Goal: Check status: Check status

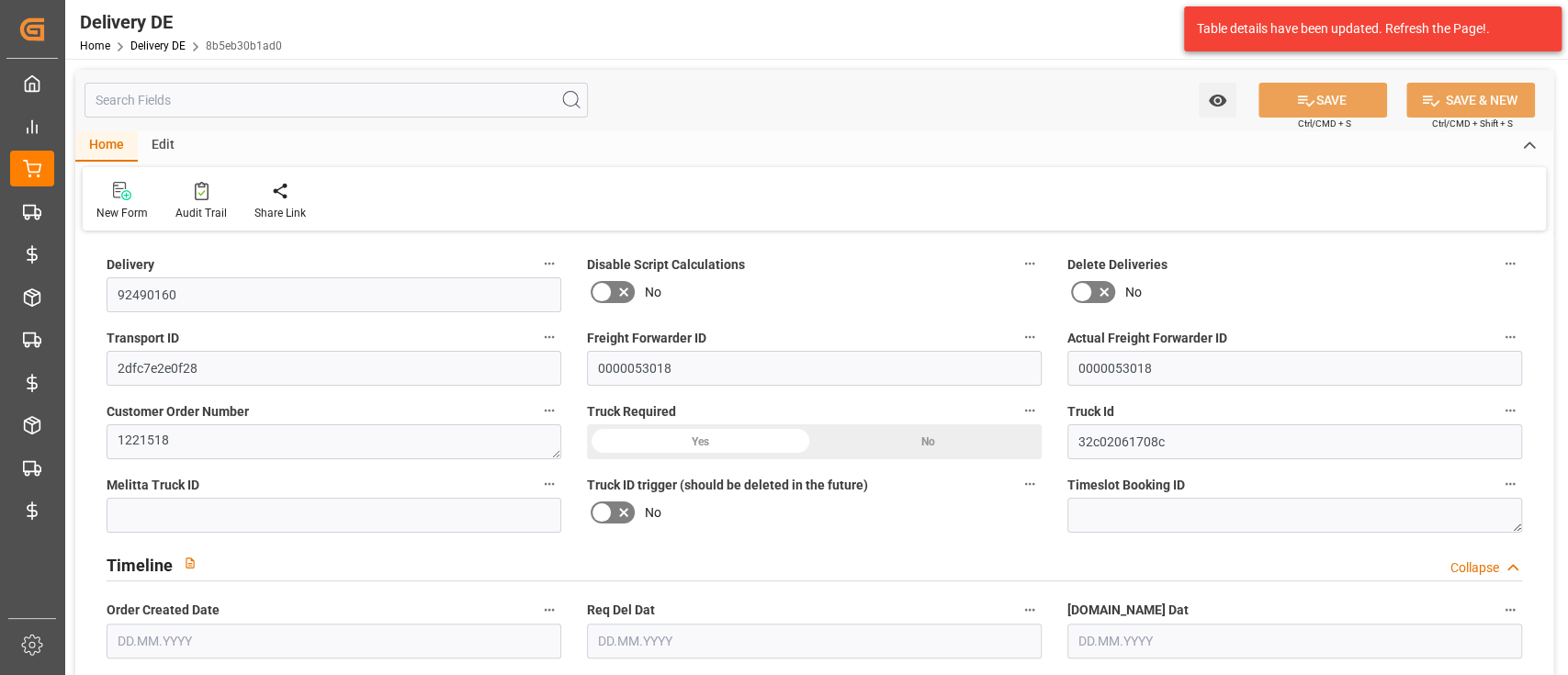
type input "1"
type input "192.502"
type input "234.851"
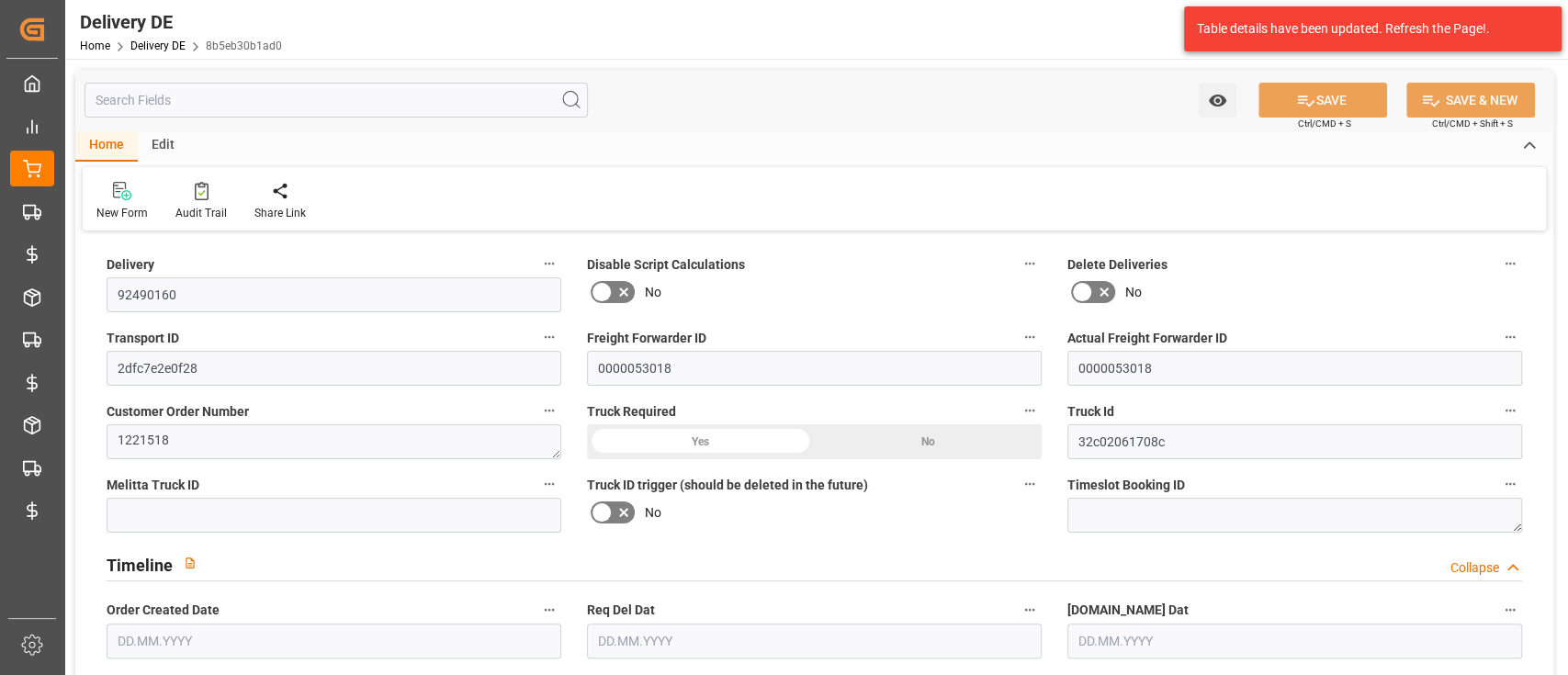
type input "713.035"
type input "[DATE]"
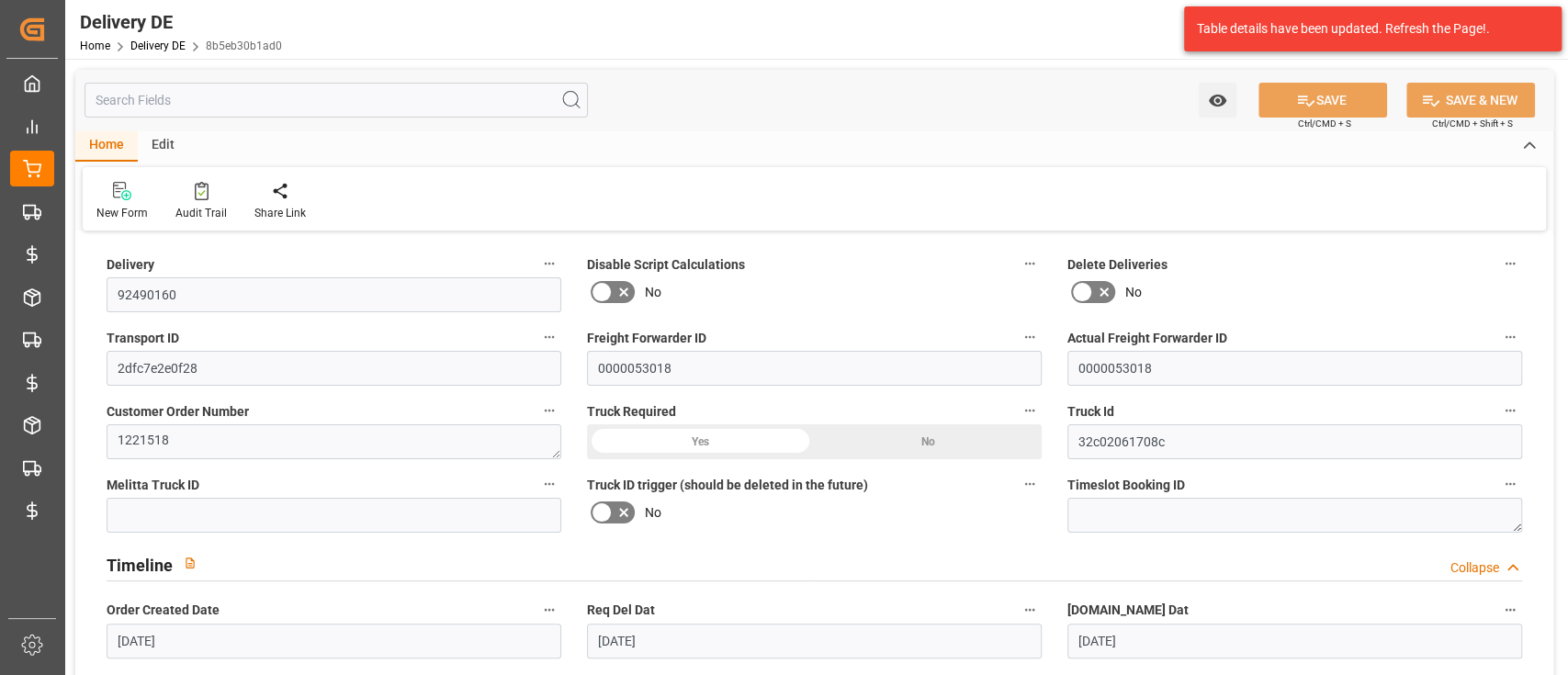
type input "[DATE]"
click at [331, 104] on input "text" at bounding box center [337, 100] width 503 height 35
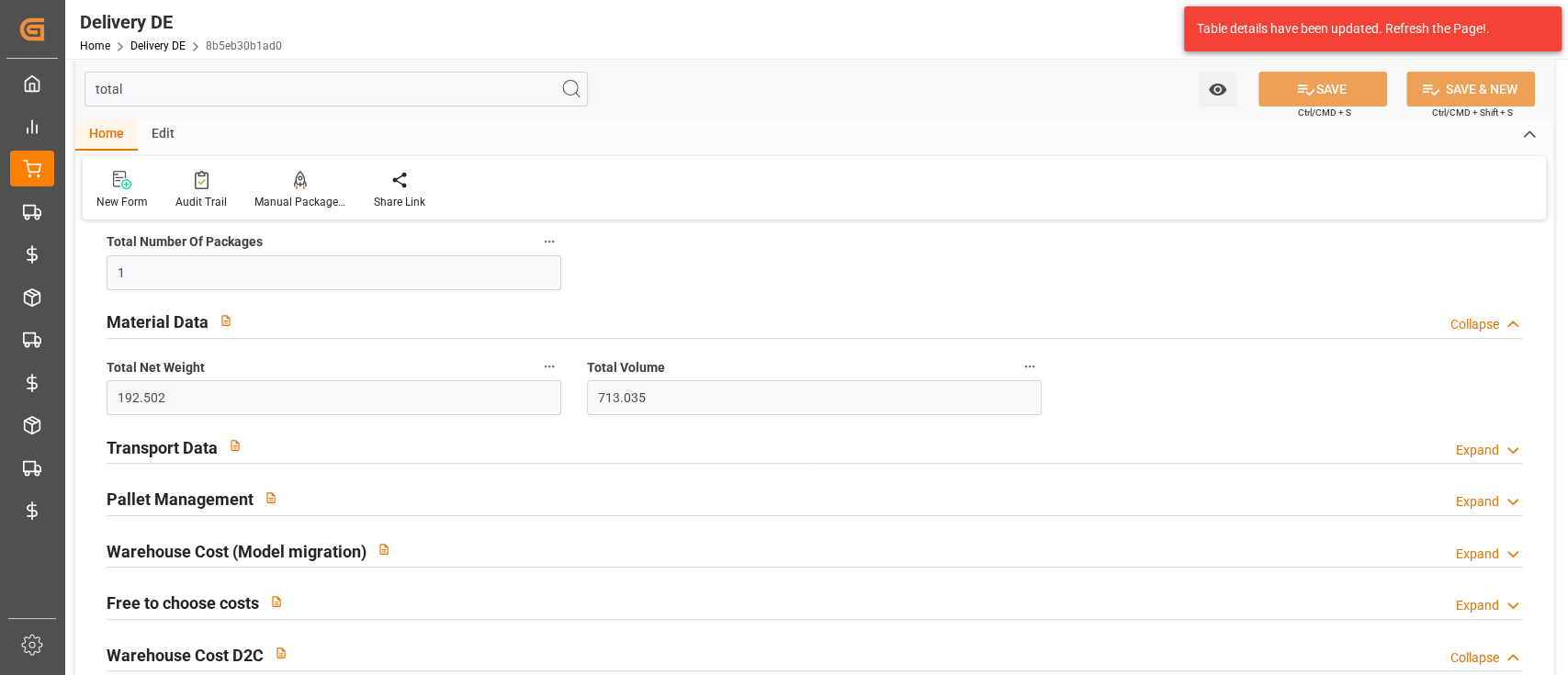
scroll to position [81, 0]
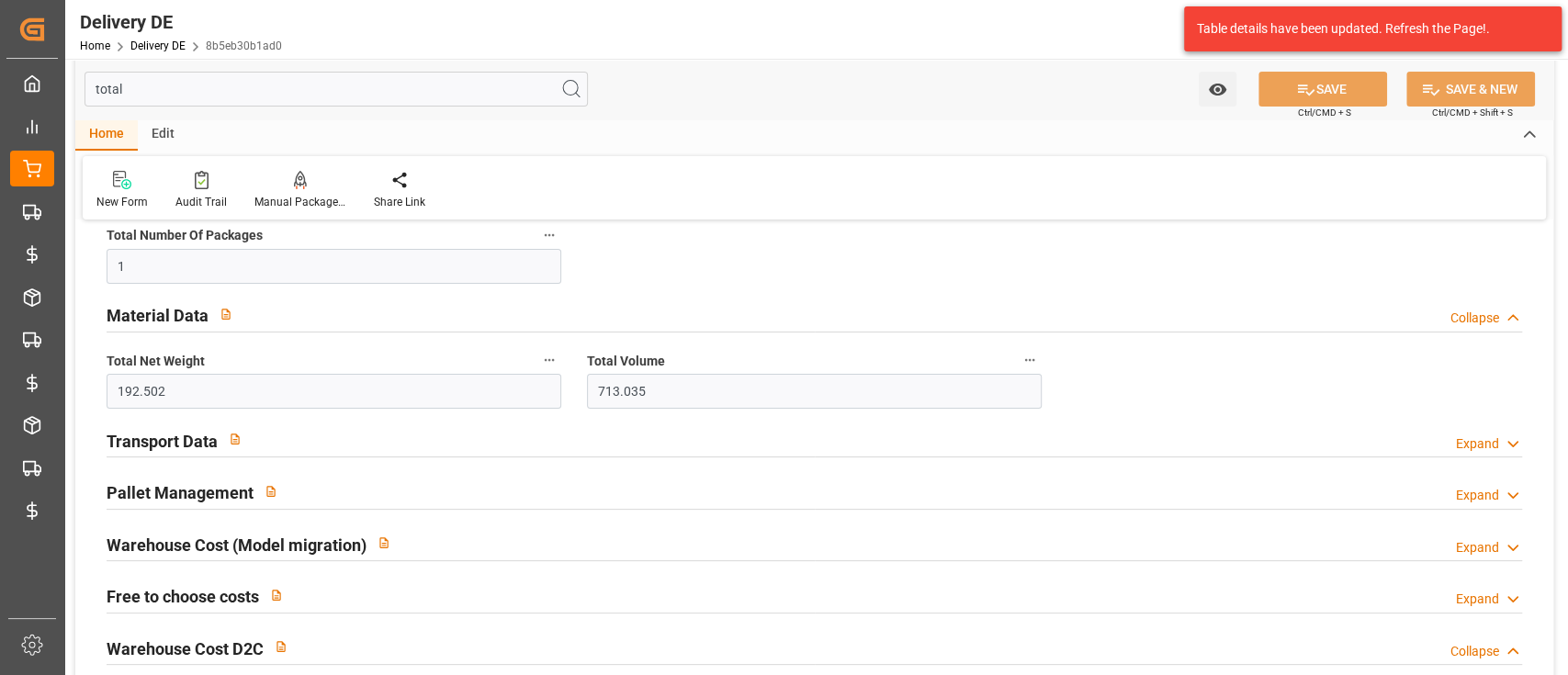
type input "total"
click at [509, 441] on div "Transport Data Expand" at bounding box center [814, 439] width 1416 height 35
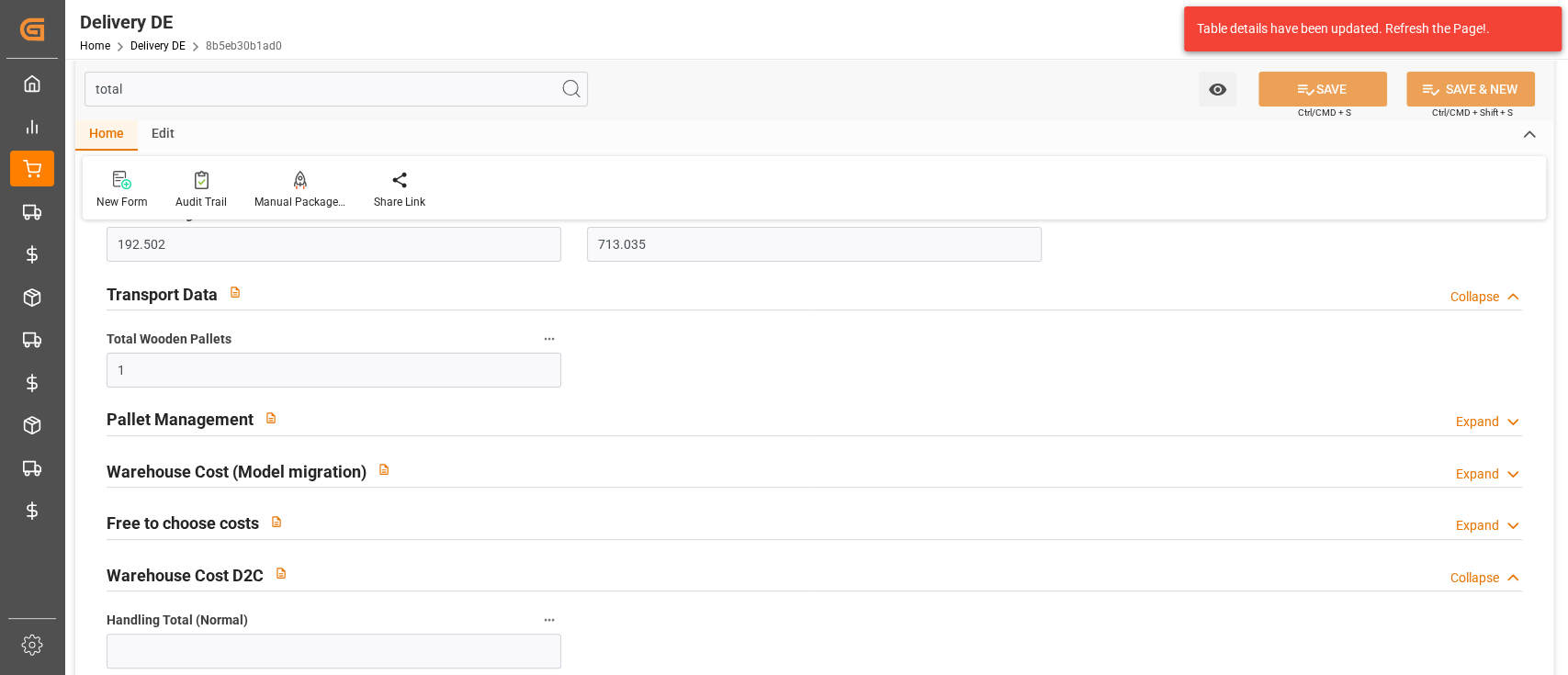
click at [520, 428] on div "Pallet Management Expand" at bounding box center [814, 418] width 1416 height 35
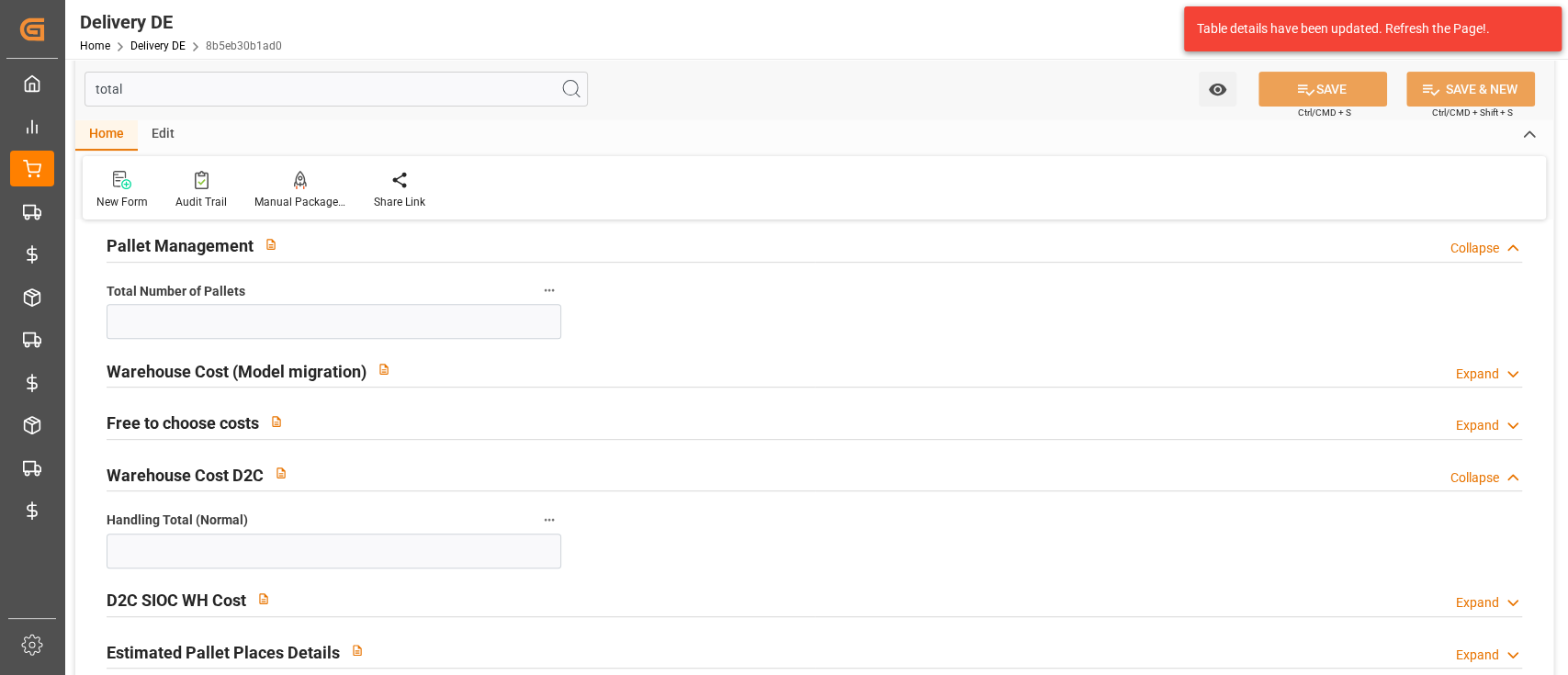
click at [531, 378] on div "Warehouse Cost (Model migration) Expand" at bounding box center [814, 369] width 1416 height 35
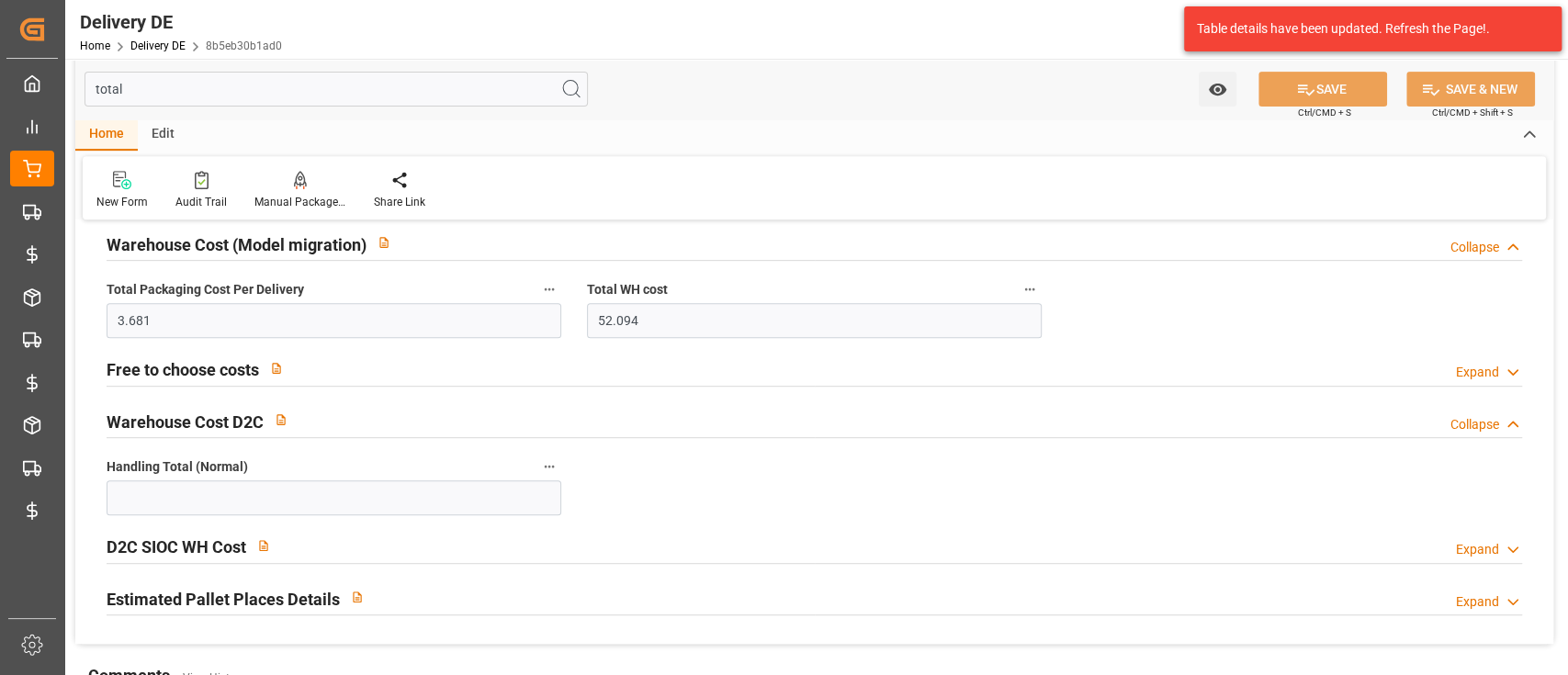
scroll to position [529, 0]
click at [608, 364] on div "Free to choose costs Expand" at bounding box center [814, 367] width 1416 height 35
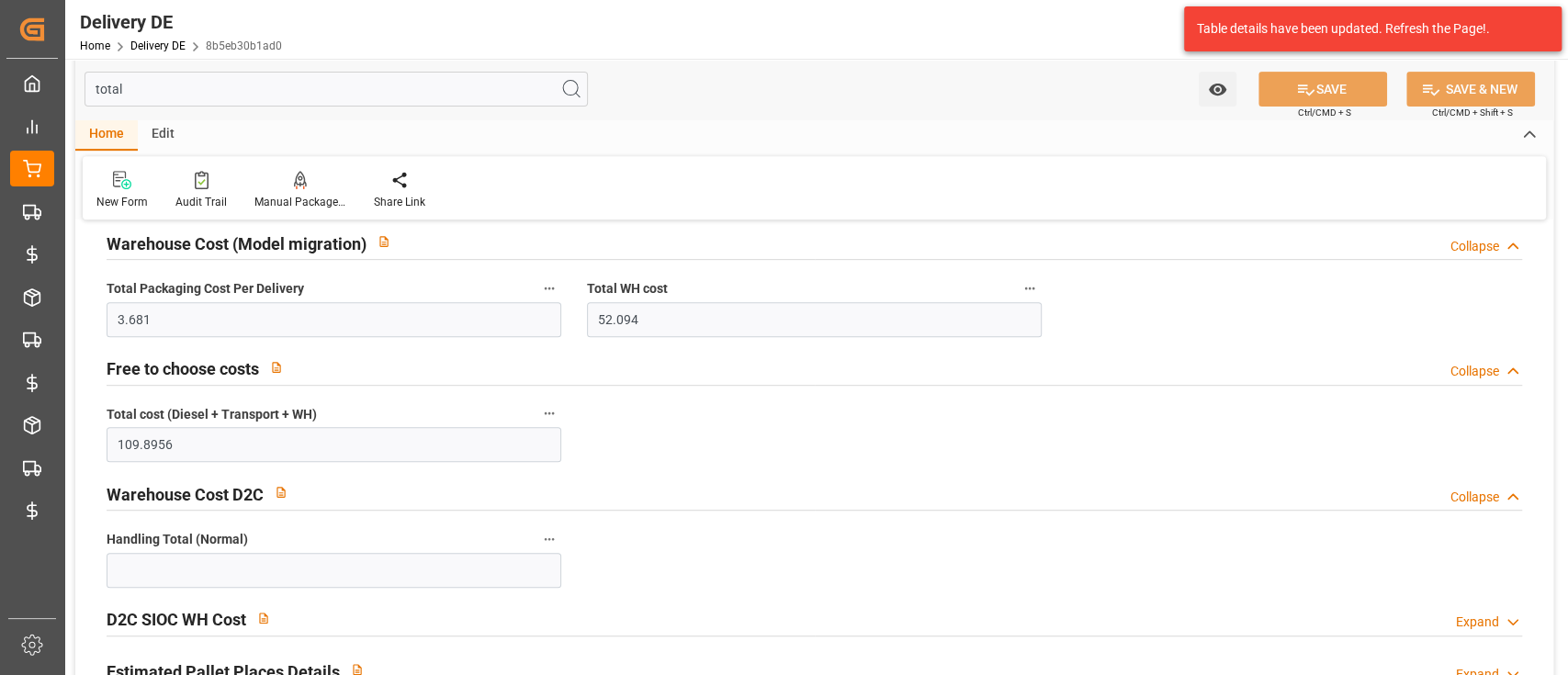
scroll to position [624, 0]
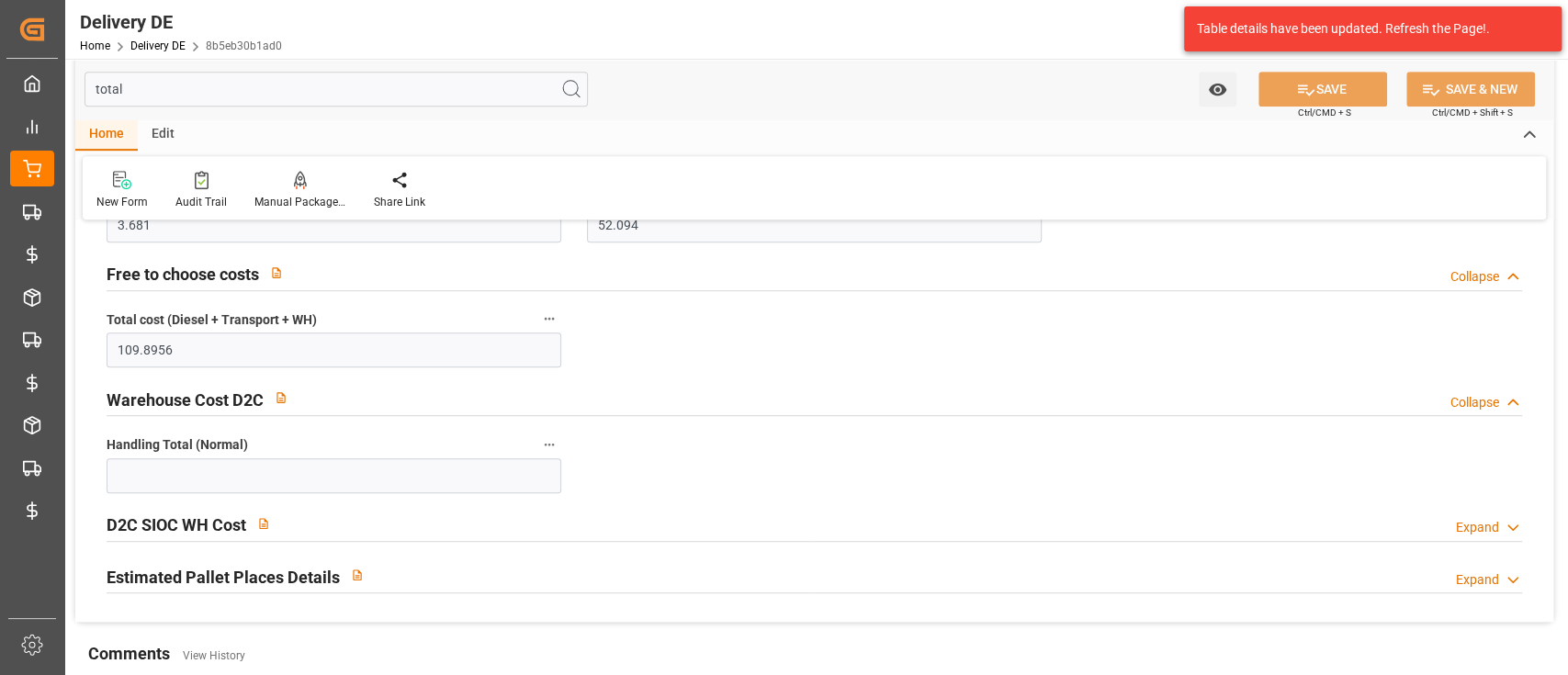
click at [573, 517] on div "D2C SIOC WH Cost Expand" at bounding box center [814, 524] width 1416 height 35
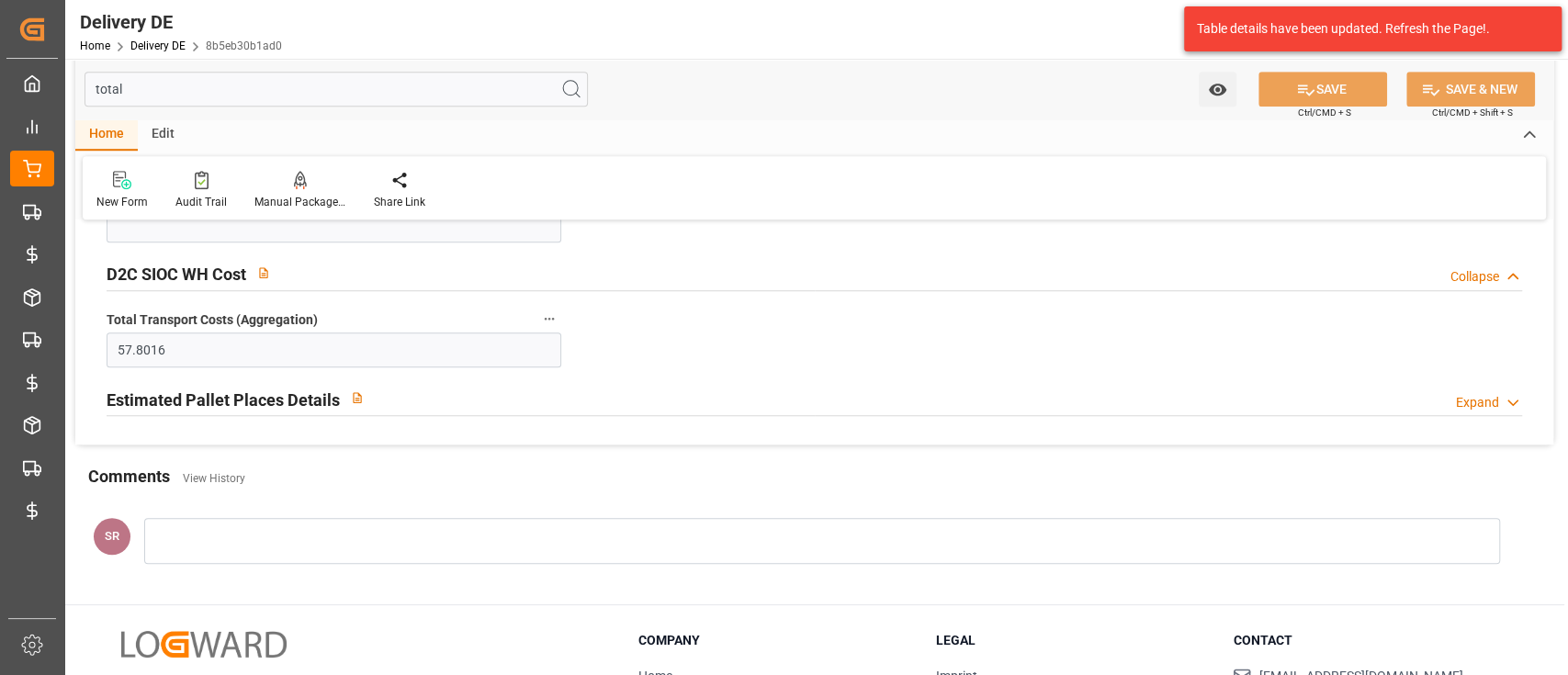
scroll to position [874, 0]
click at [602, 411] on div "Estimated Pallet Places Details Expand" at bounding box center [814, 398] width 1416 height 35
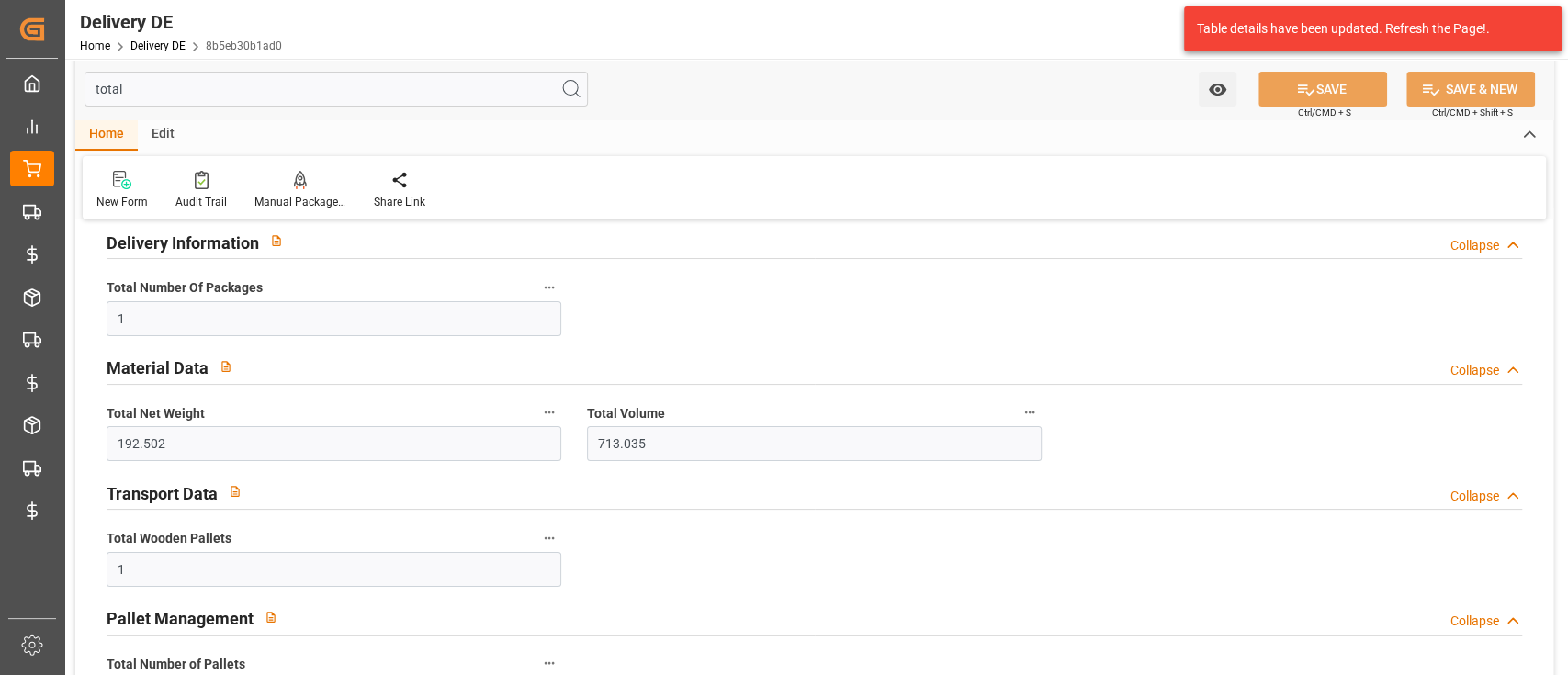
scroll to position [0, 0]
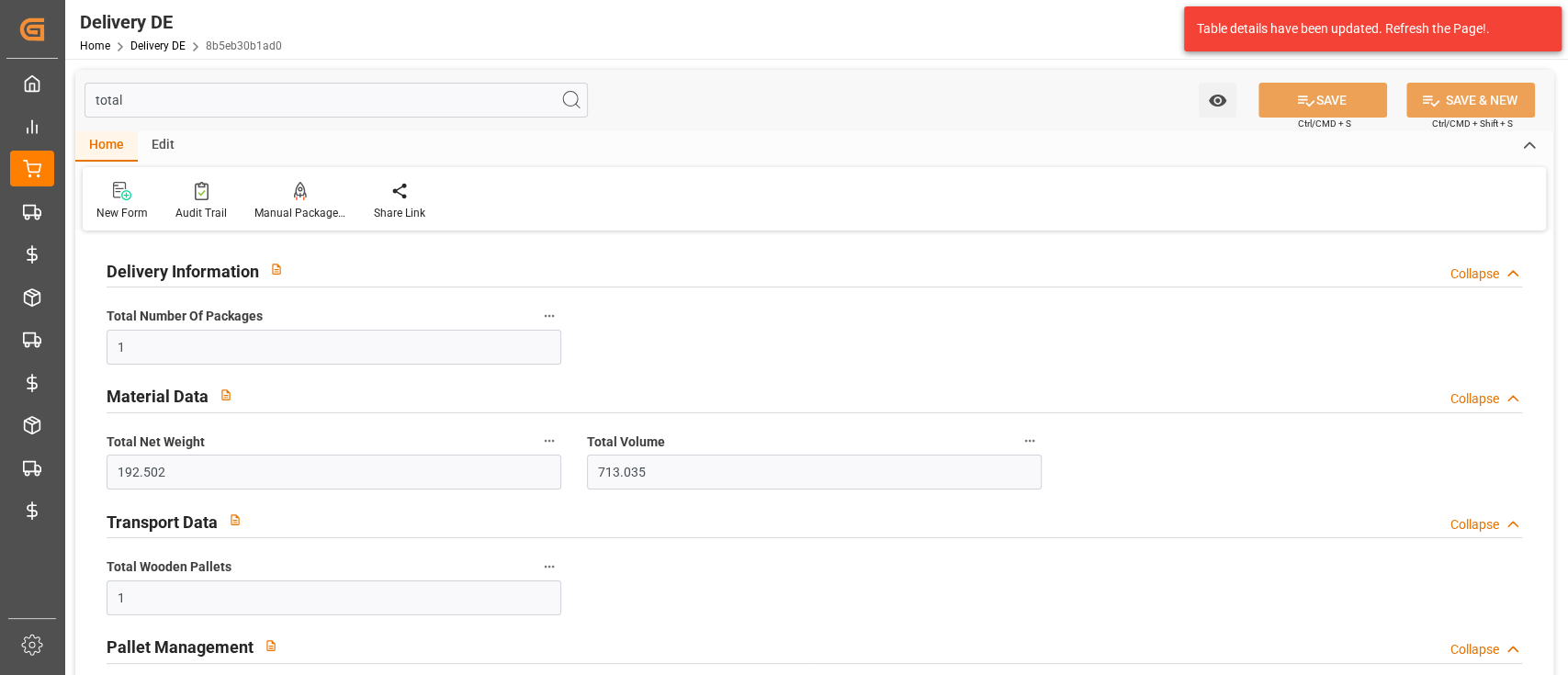
click at [302, 117] on input "total" at bounding box center [337, 100] width 503 height 35
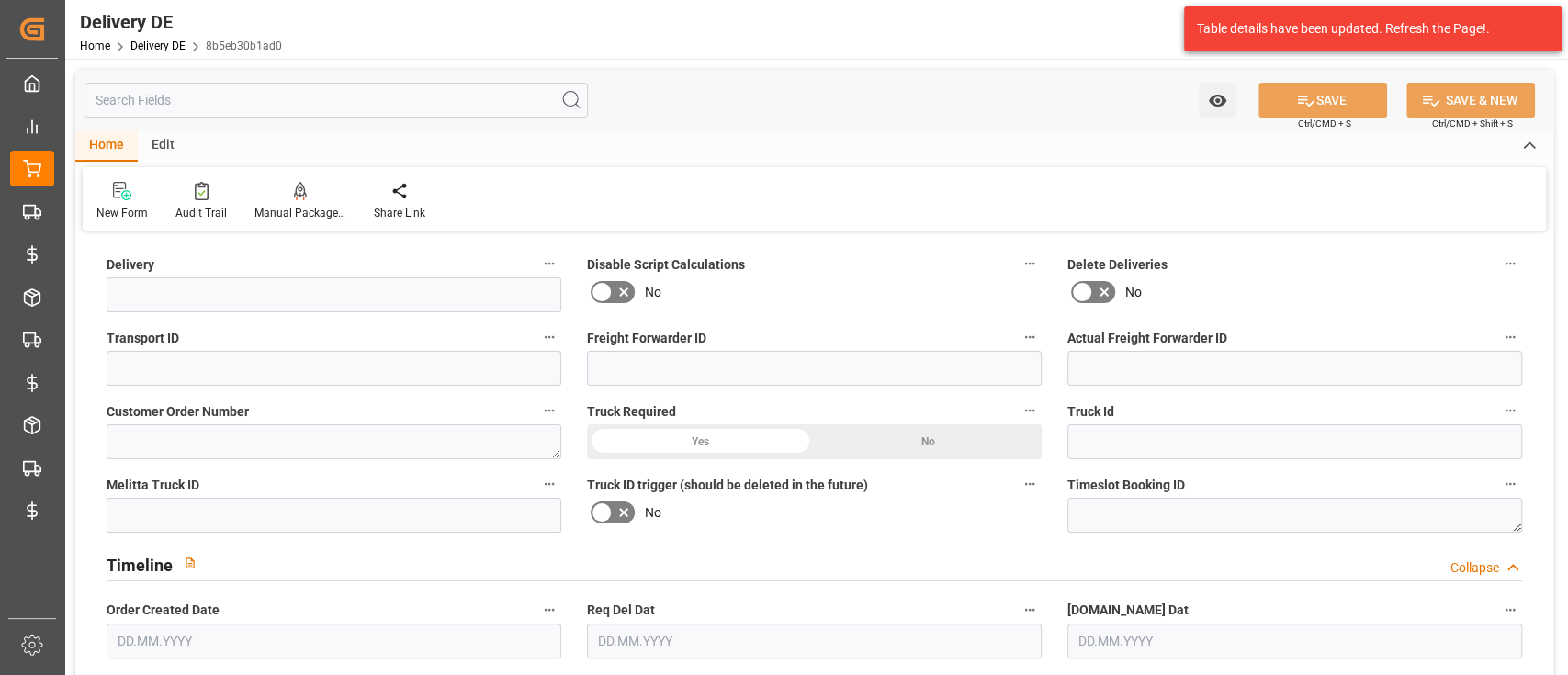
type input "c"
type textarea "0000067372"
type textarea "0000003530"
type textarea "DE"
type input "CPT"
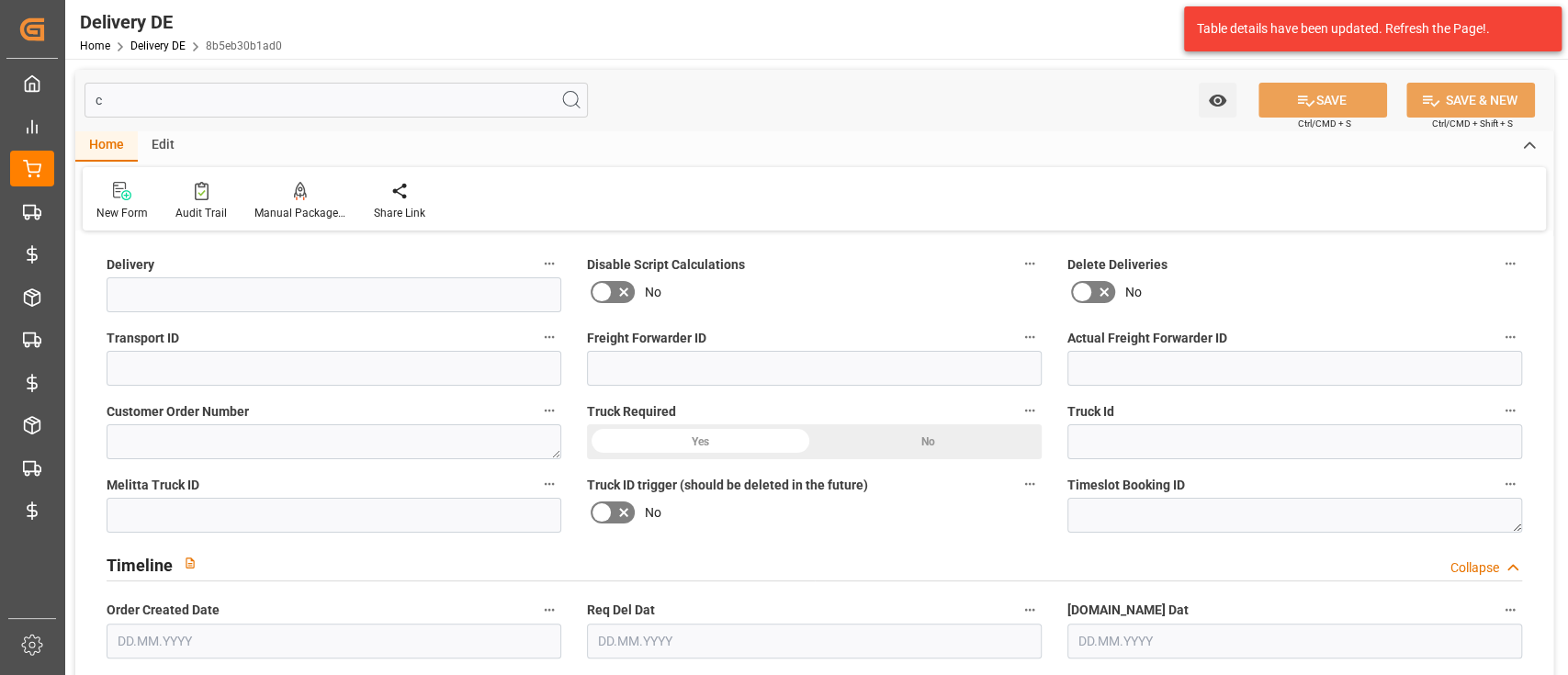
type input "00"
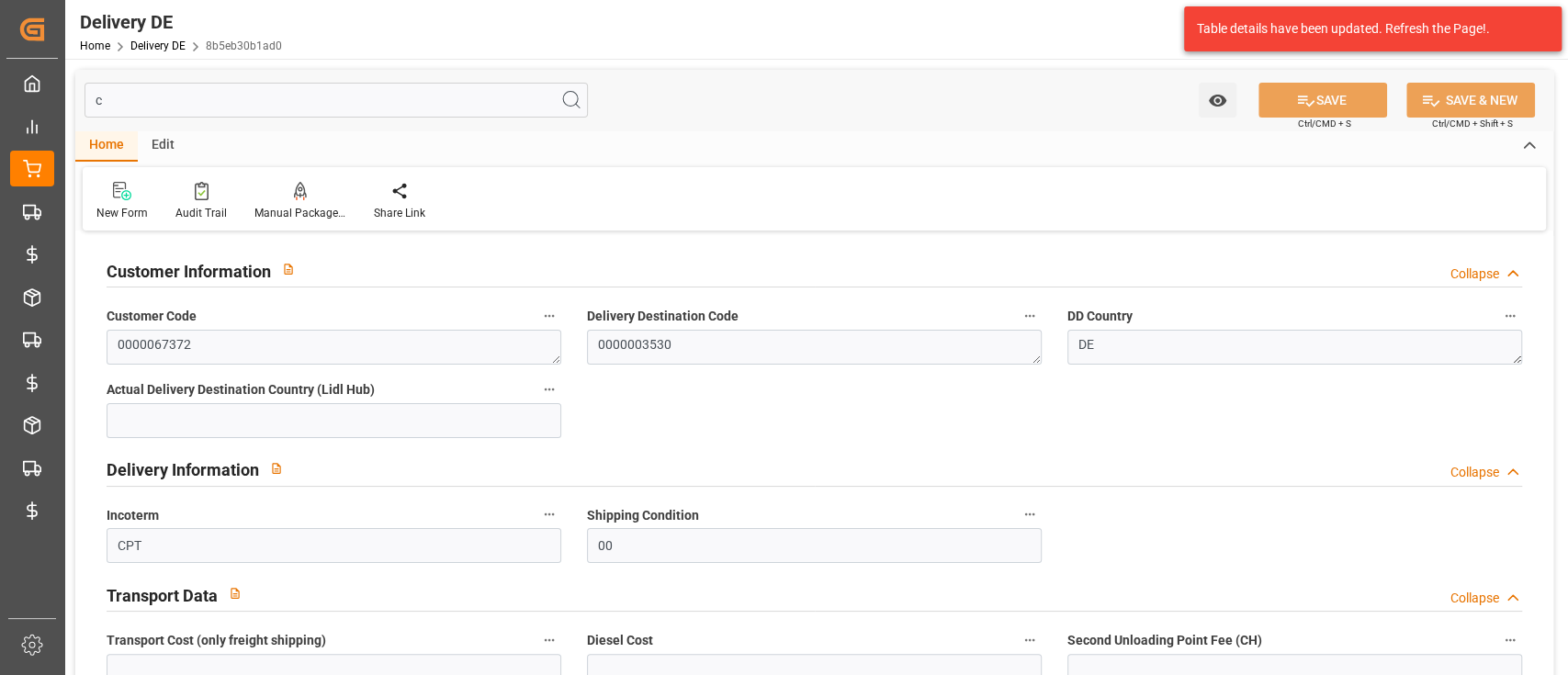
type input "co"
type input "60.21"
type input "-2.4084"
type input "3.039"
type input "0"
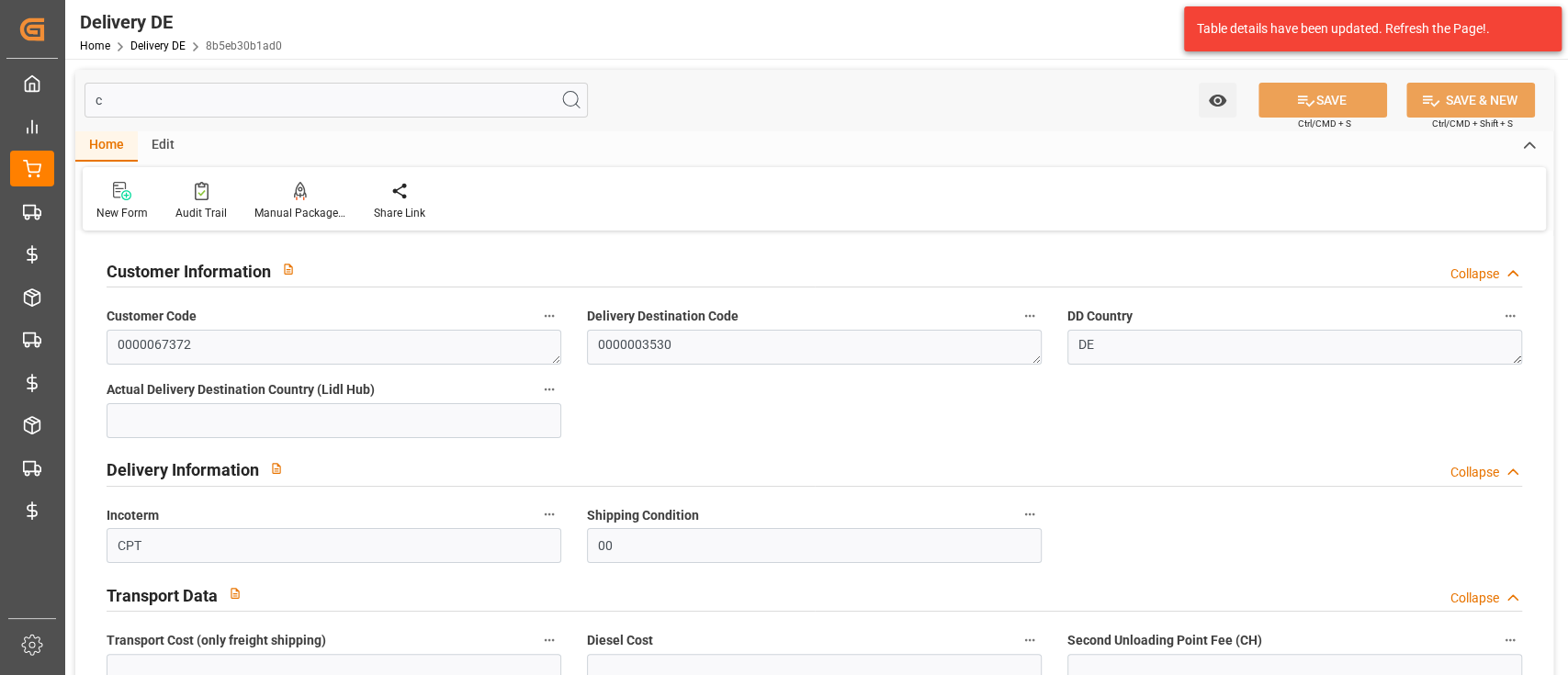
type input "17.962"
type input "23.496"
type input "0"
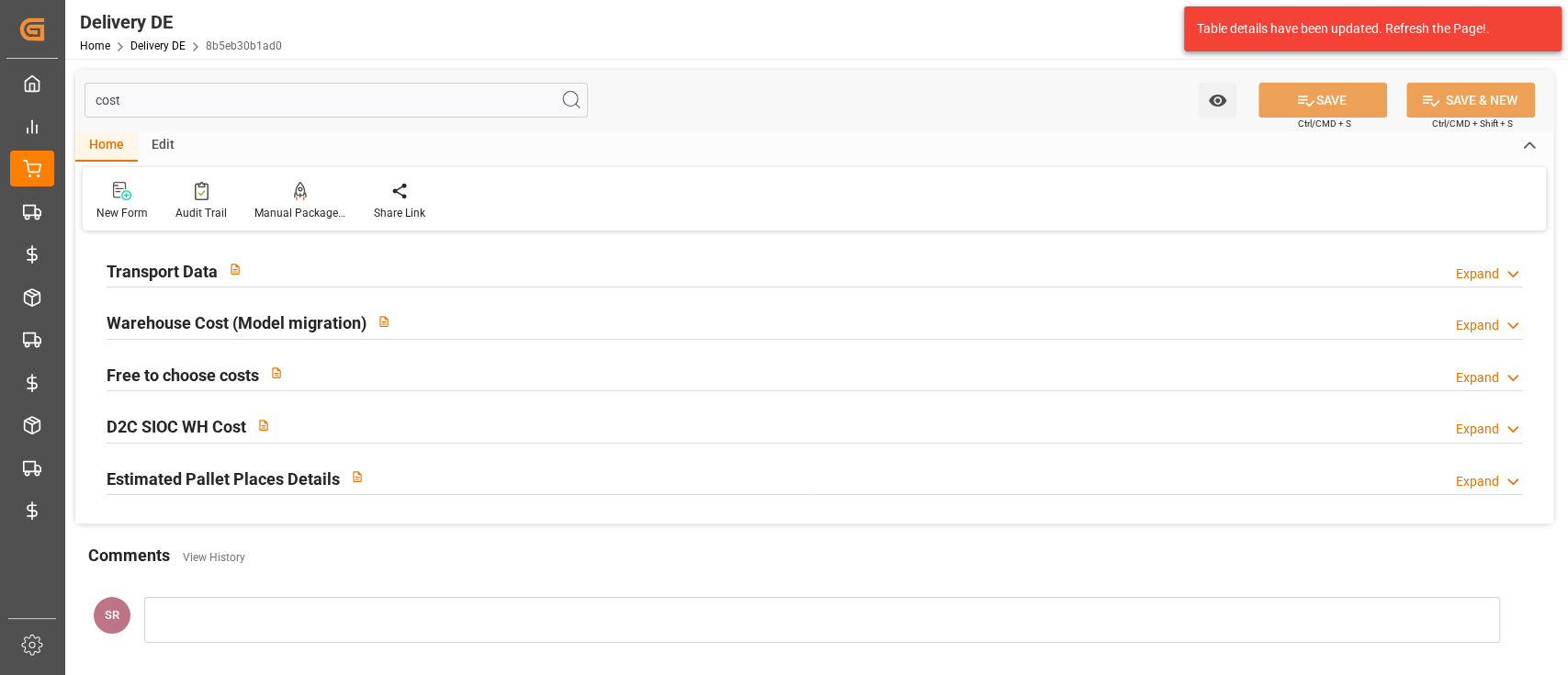
click at [558, 274] on div "Transport Data Expand" at bounding box center [814, 269] width 1416 height 35
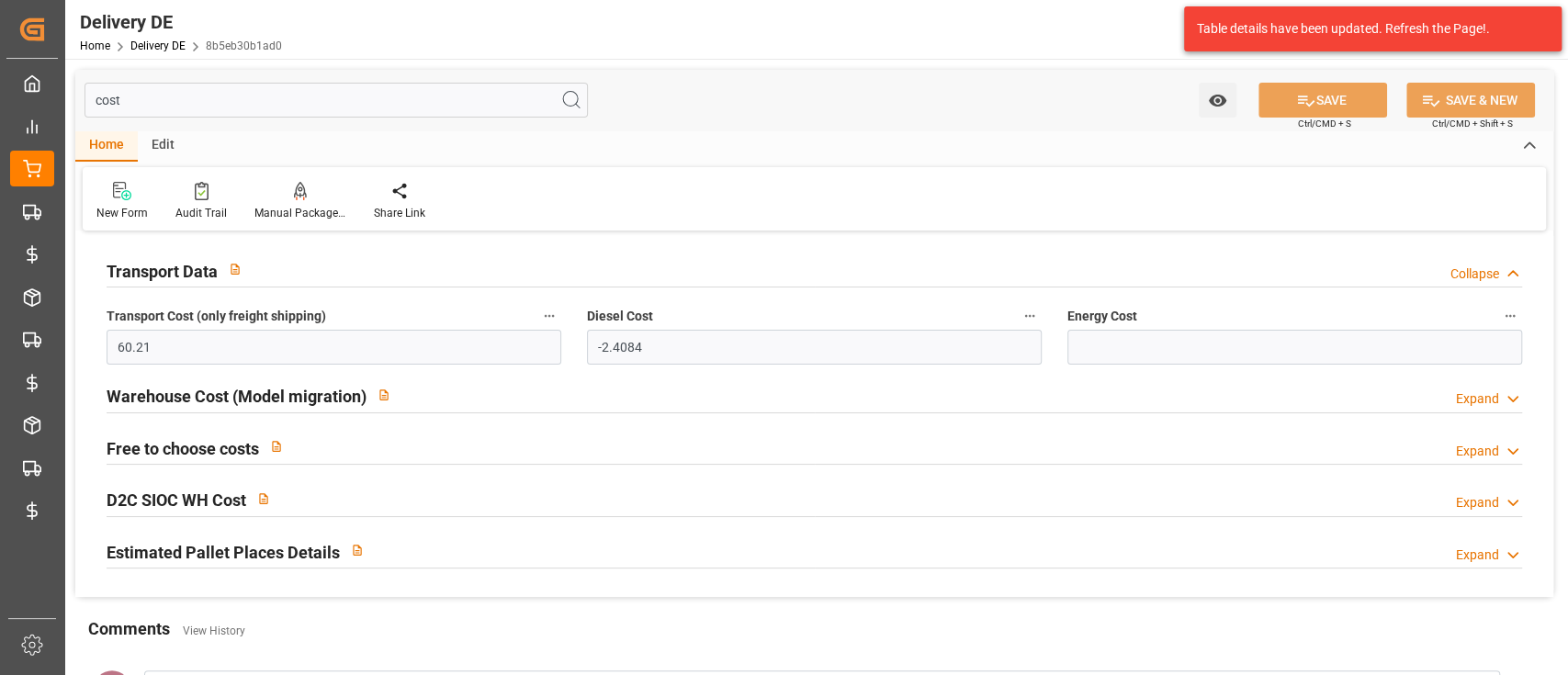
click at [537, 404] on div "Warehouse Cost (Model migration) Expand" at bounding box center [814, 394] width 1416 height 35
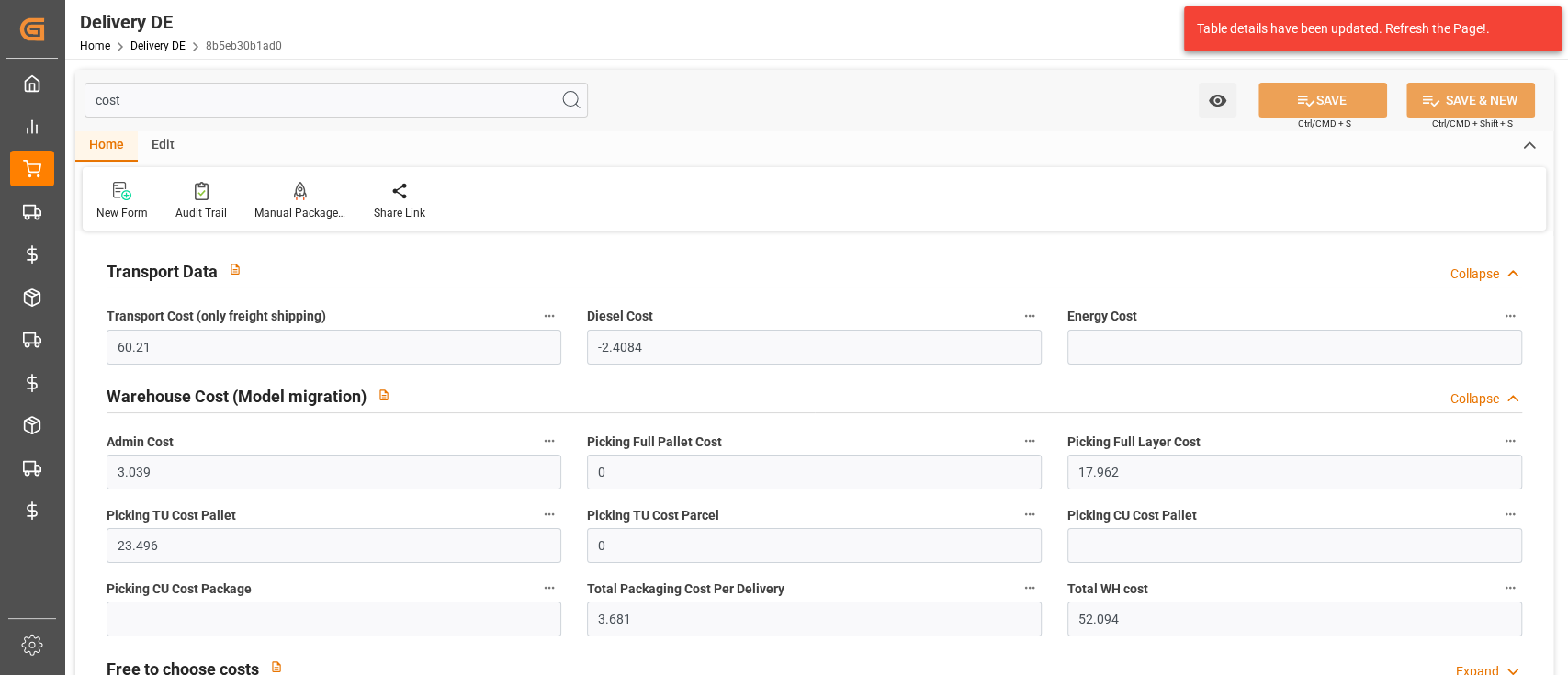
click at [203, 99] on input "cost" at bounding box center [337, 100] width 503 height 35
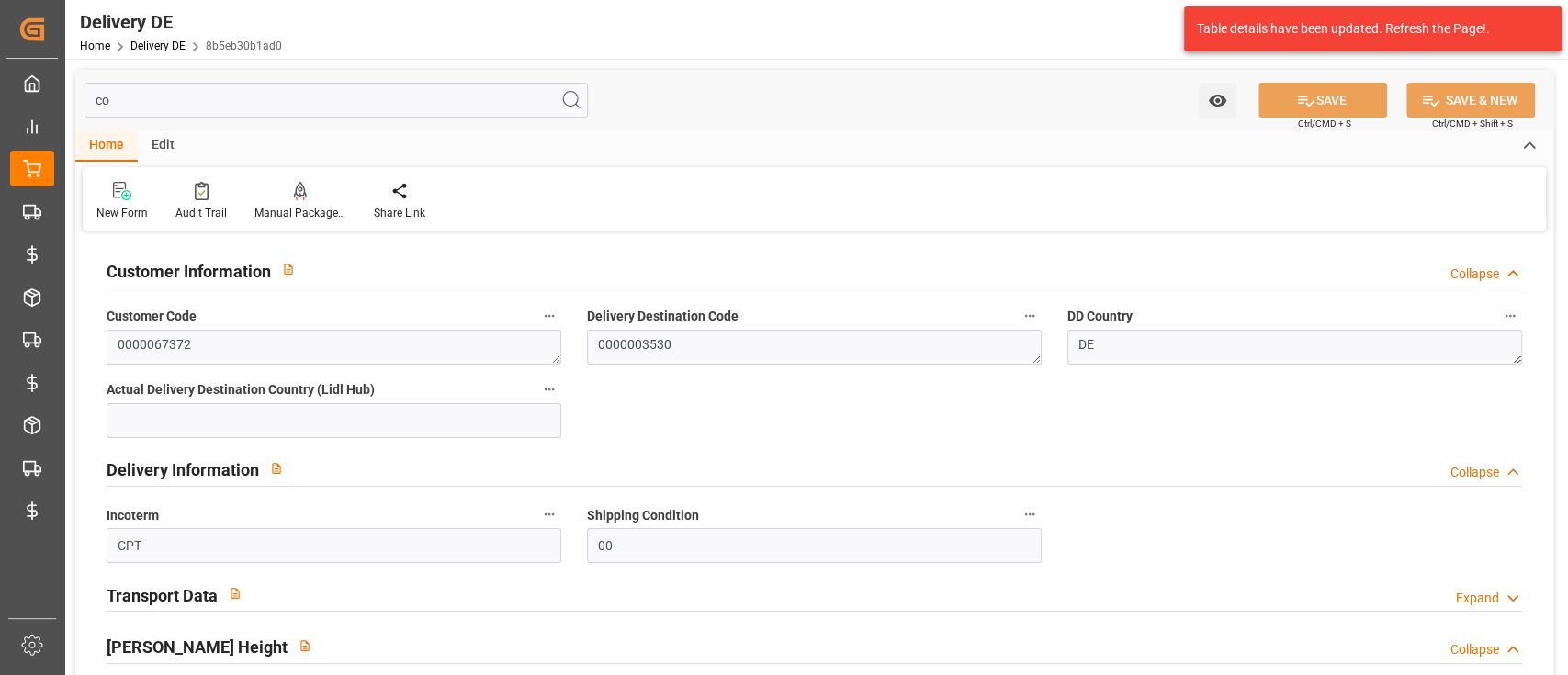
type input "c"
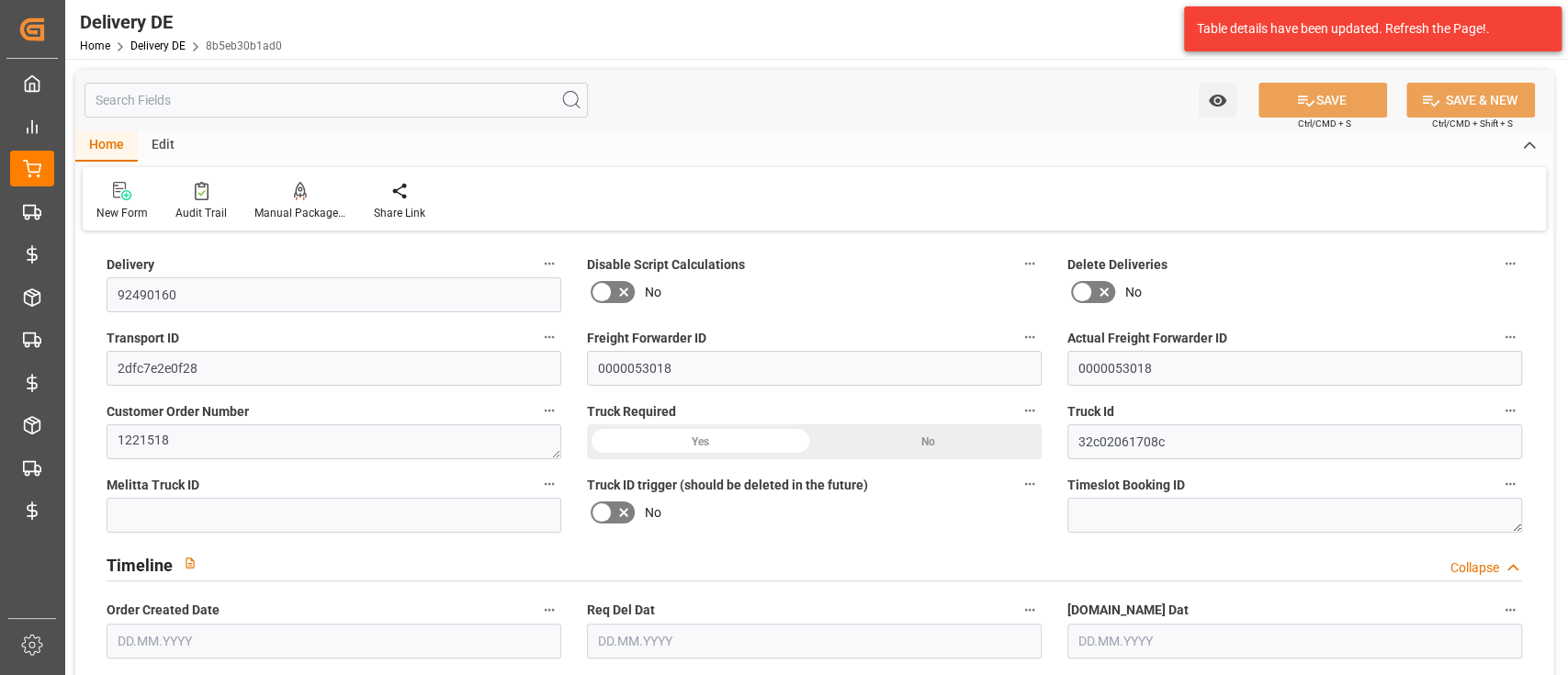
type input "[DATE]"
type input "1"
type input "192.502"
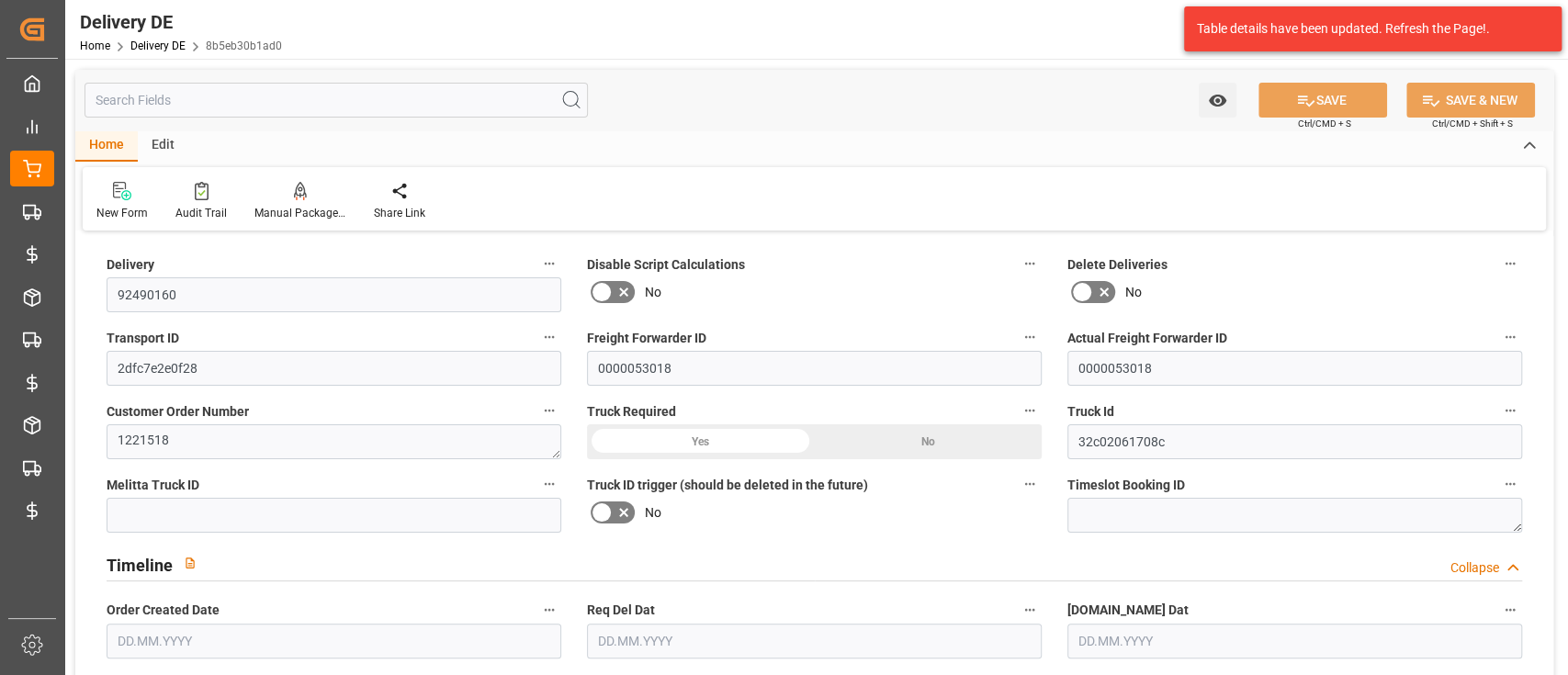
type input "234.851"
type input "713.035"
type input "[DATE]"
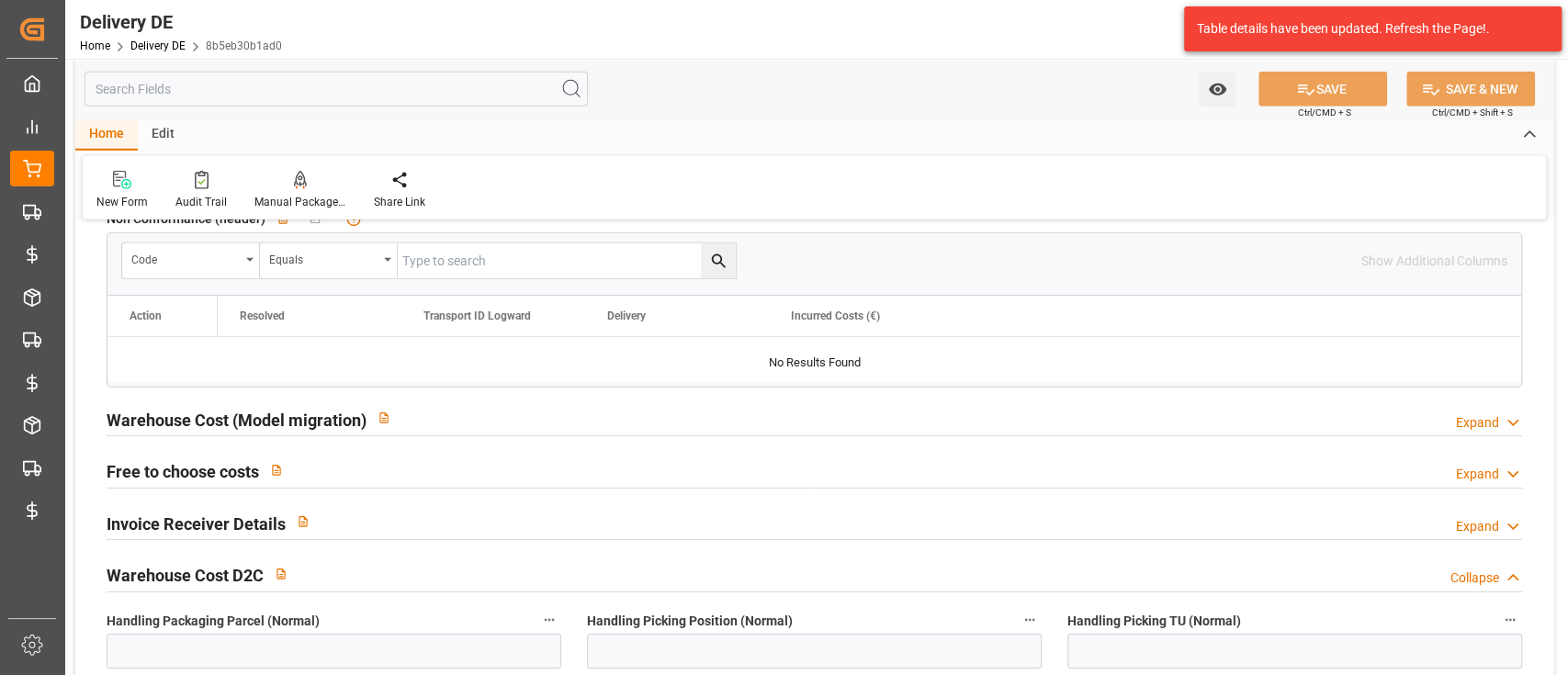
scroll to position [3606, 0]
click at [429, 413] on div "Warehouse Cost (Model migration) Expand" at bounding box center [814, 416] width 1416 height 35
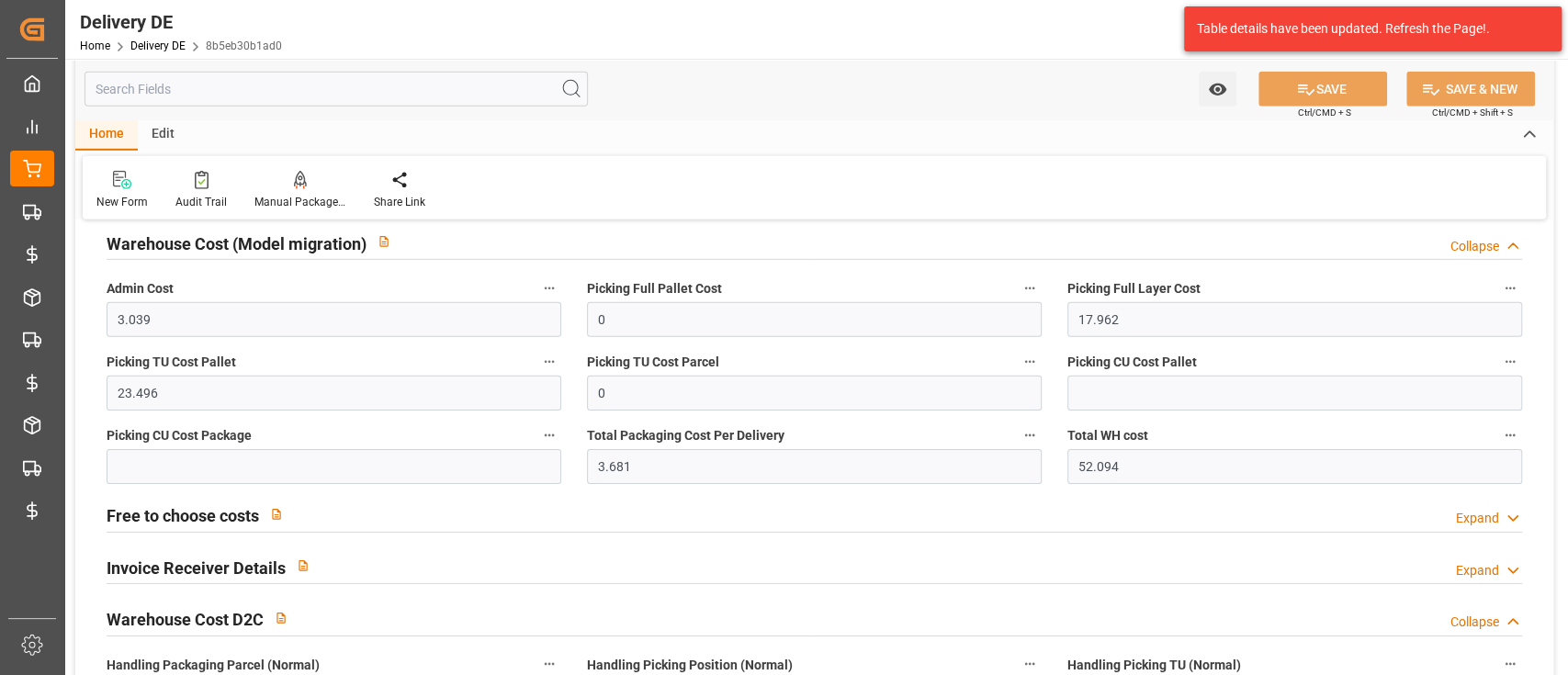
scroll to position [3780, 0]
click at [1506, 435] on icon "button" at bounding box center [1510, 436] width 10 height 3
click at [1467, 460] on li "Audits" at bounding box center [1492, 462] width 122 height 30
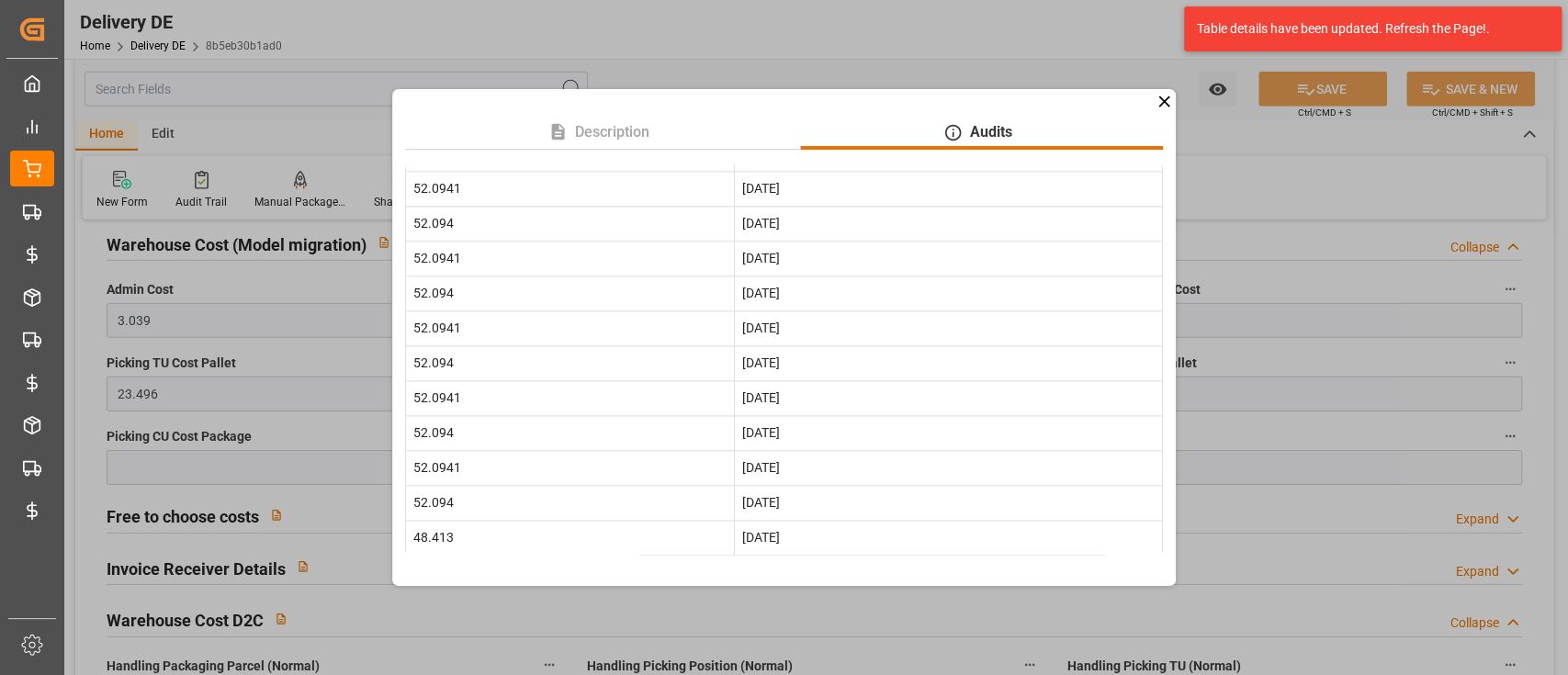
scroll to position [1595, 0]
click at [1164, 106] on icon at bounding box center [1164, 101] width 19 height 19
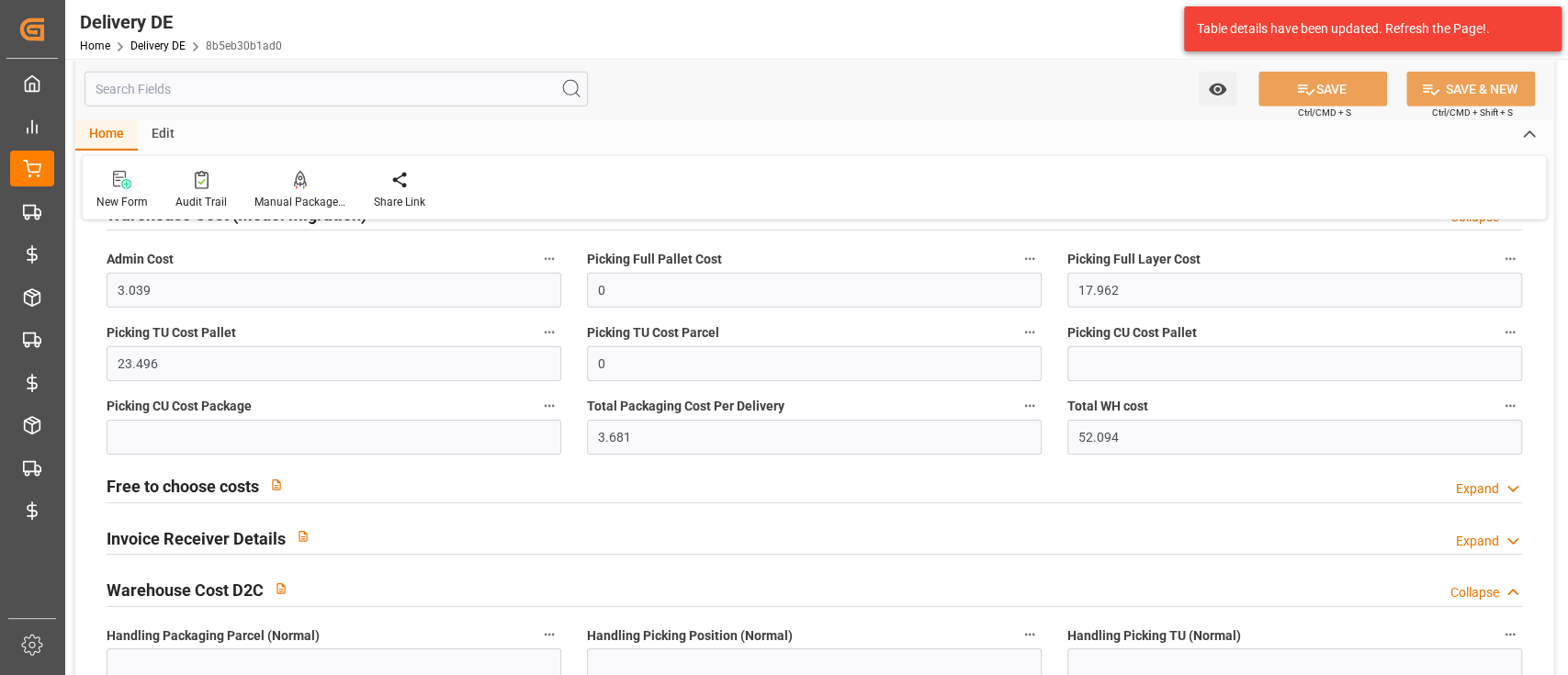
scroll to position [3813, 0]
click at [713, 482] on div "Free to choose costs Expand" at bounding box center [814, 483] width 1416 height 35
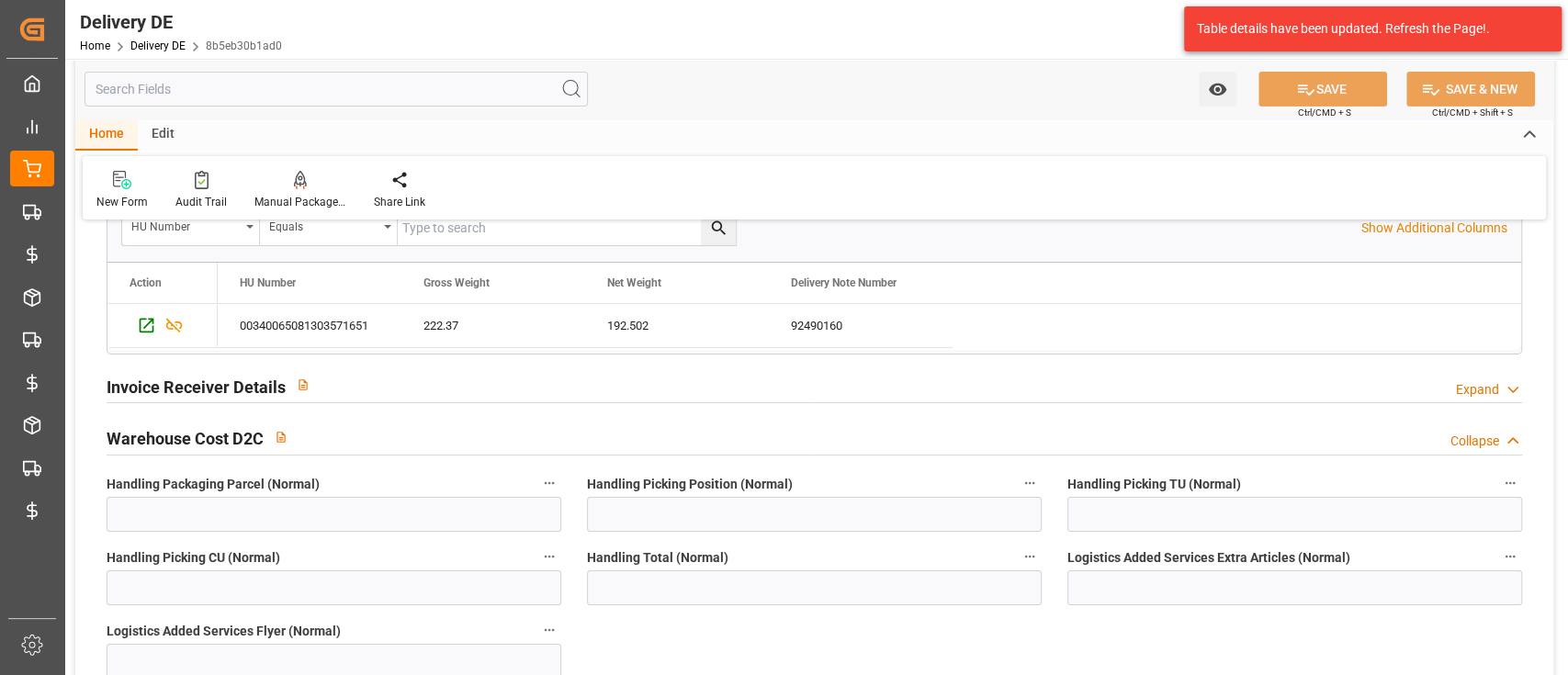
scroll to position [4239, 0]
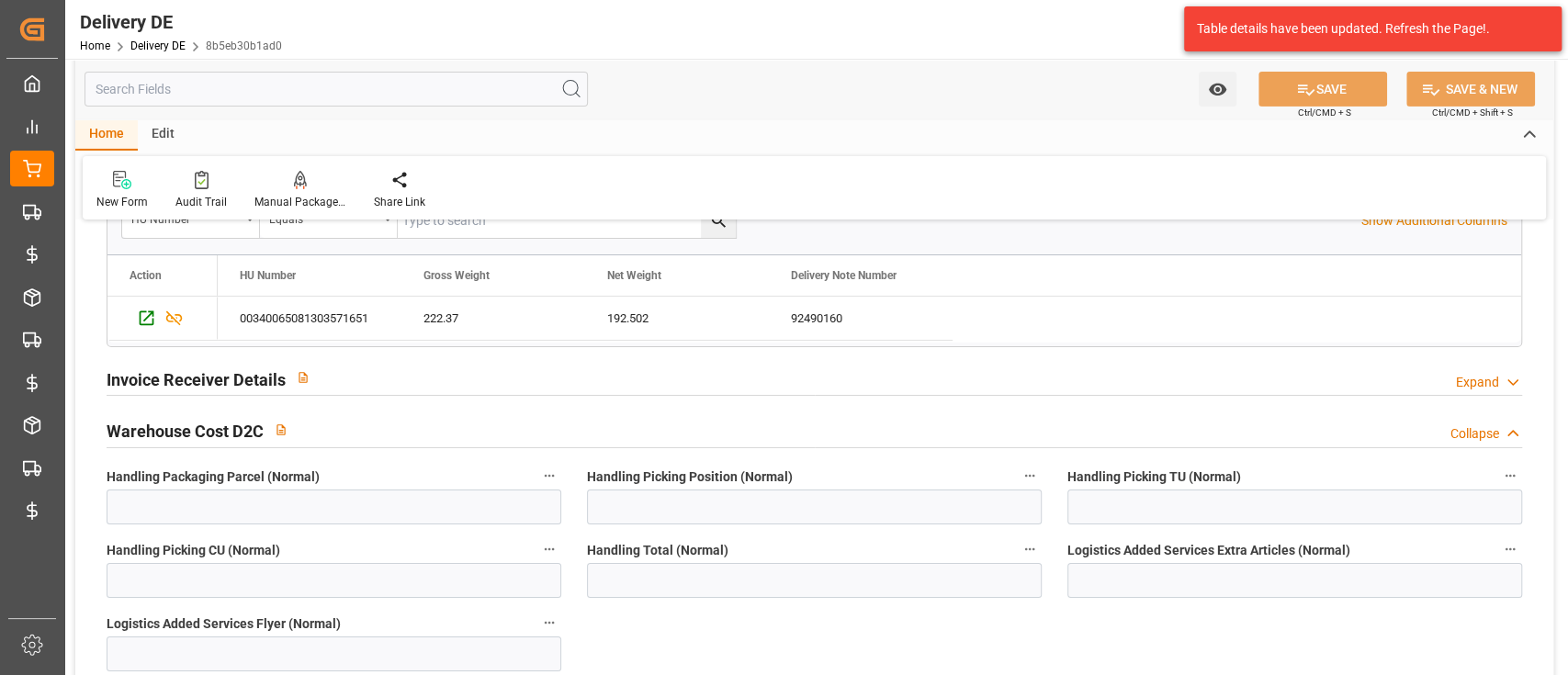
click at [621, 354] on div "Invoice Receiver Details Expand" at bounding box center [814, 380] width 1441 height 52
click at [609, 385] on div "Invoice Receiver Details Expand" at bounding box center [814, 377] width 1416 height 35
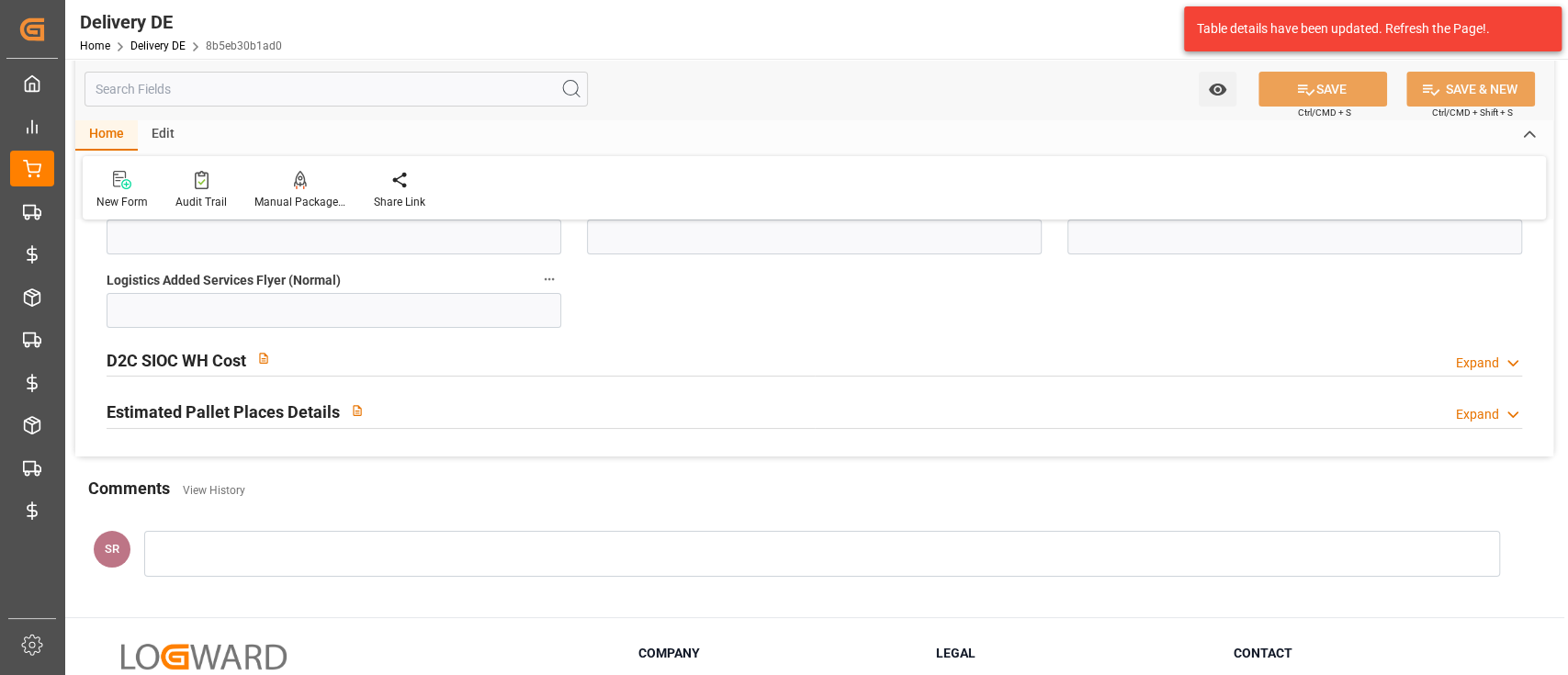
scroll to position [4732, 0]
click at [637, 351] on div "D2C SIOC WH Cost Expand" at bounding box center [814, 356] width 1416 height 35
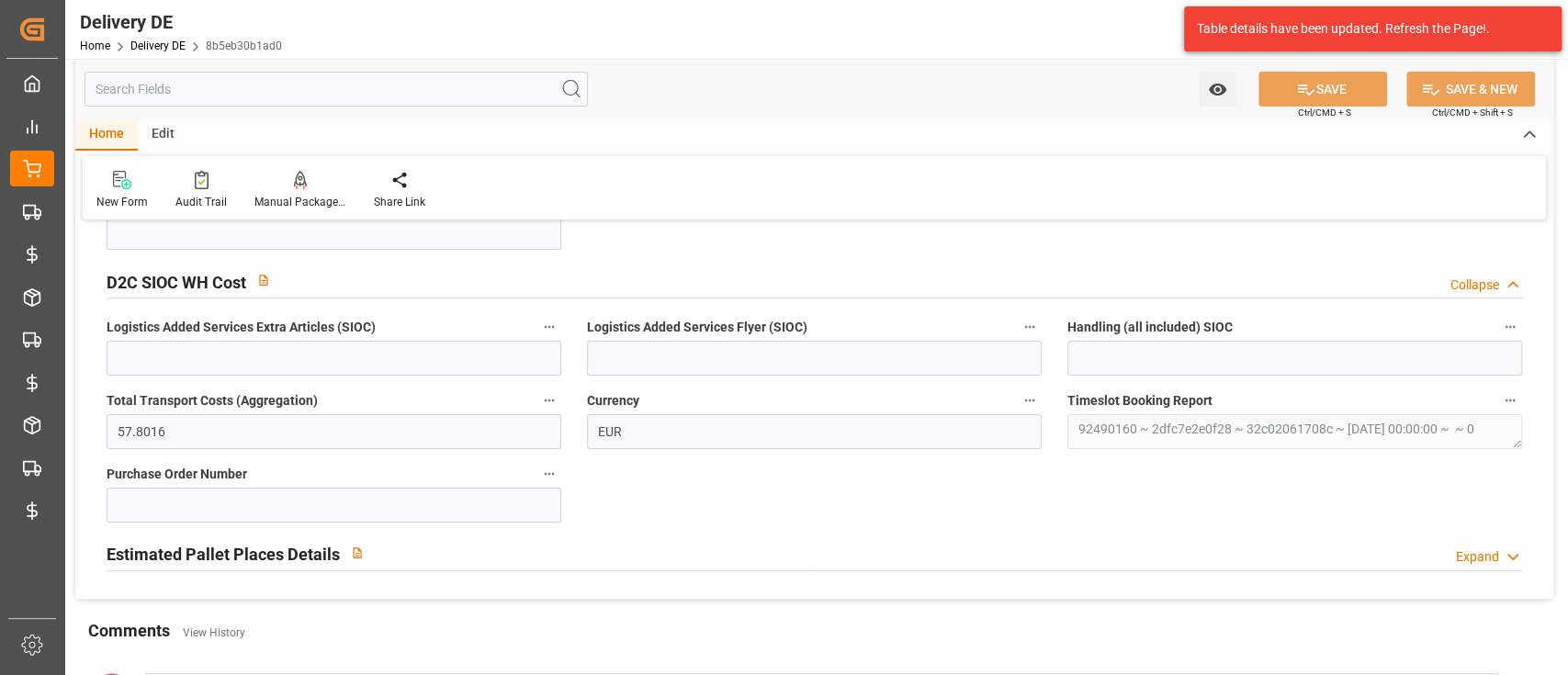
scroll to position [4810, 0]
click at [625, 533] on div "Estimated Pallet Places Details Expand" at bounding box center [814, 550] width 1416 height 35
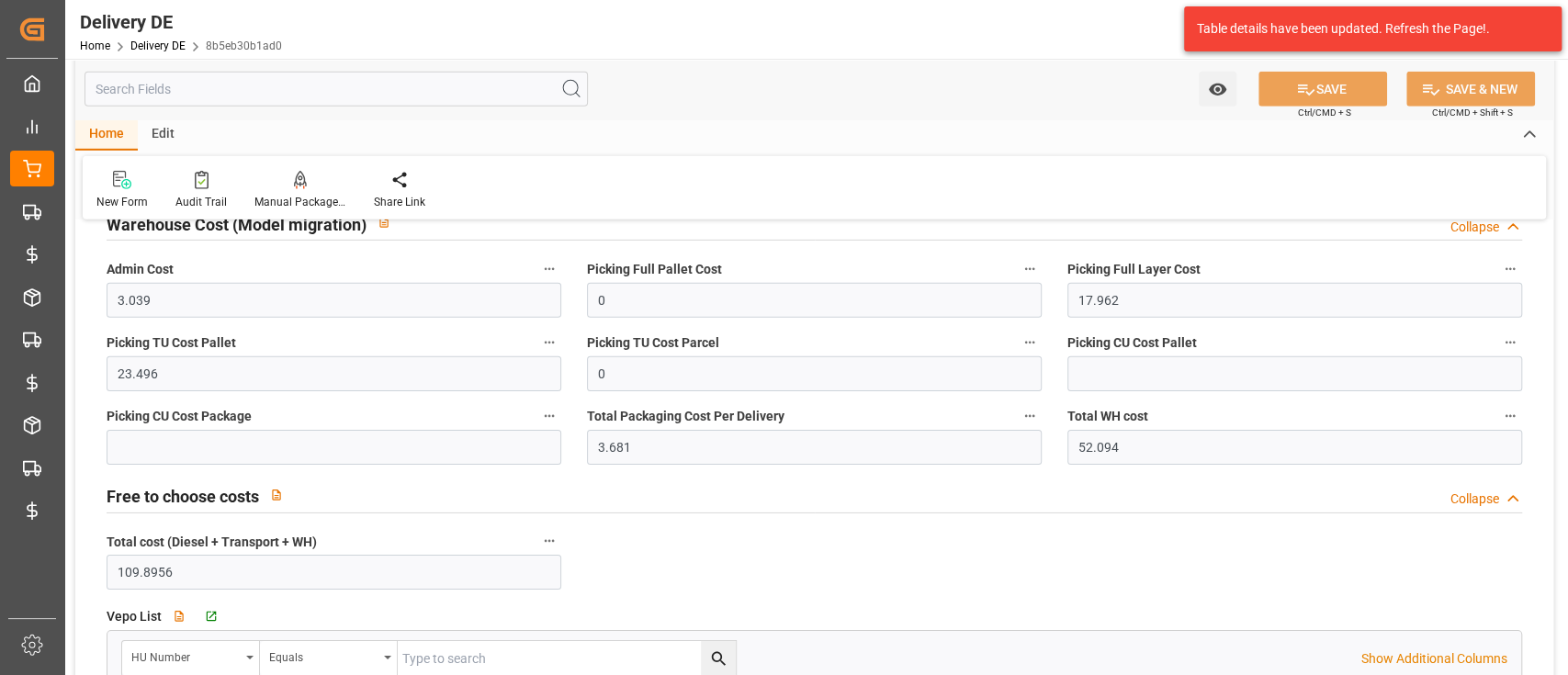
scroll to position [3799, 0]
click at [191, 188] on div at bounding box center [201, 179] width 51 height 19
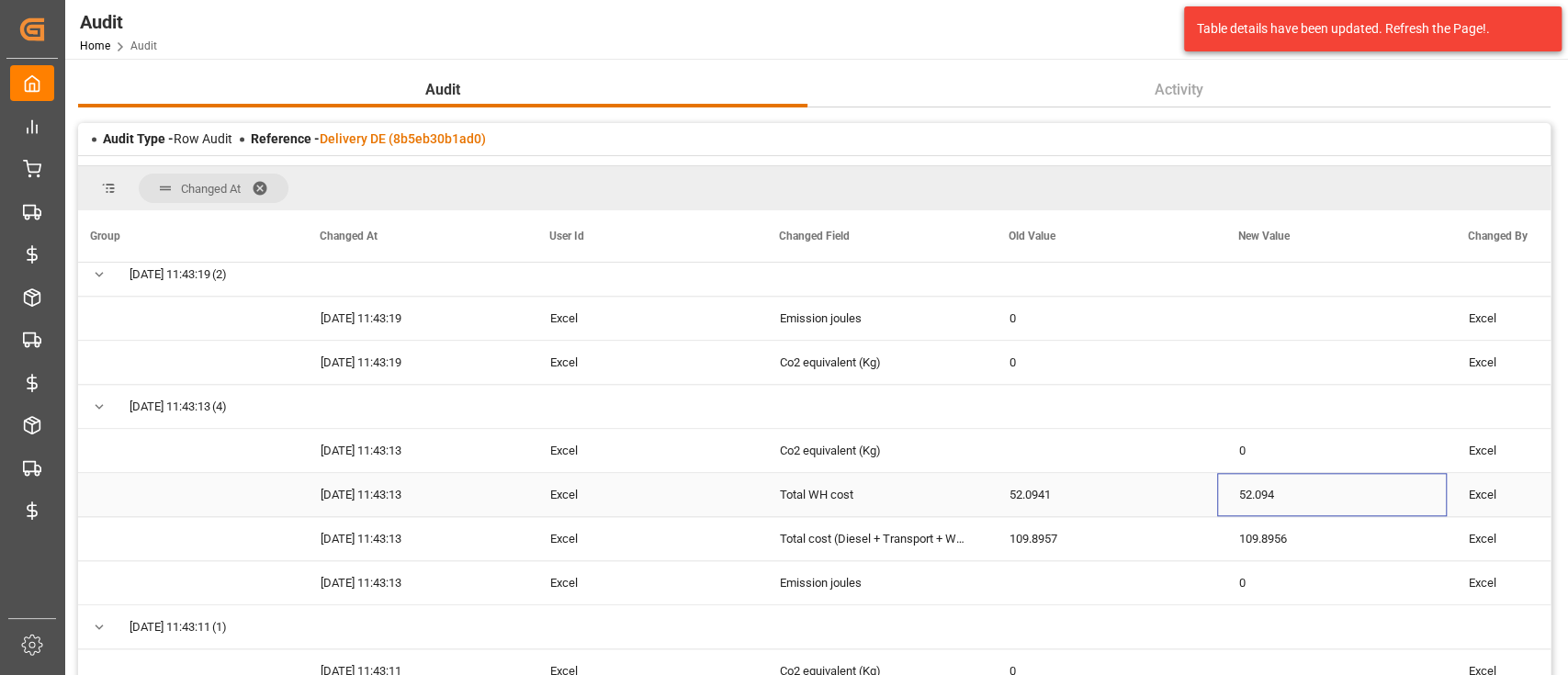
click at [1357, 486] on div "52.094" at bounding box center [1332, 495] width 230 height 43
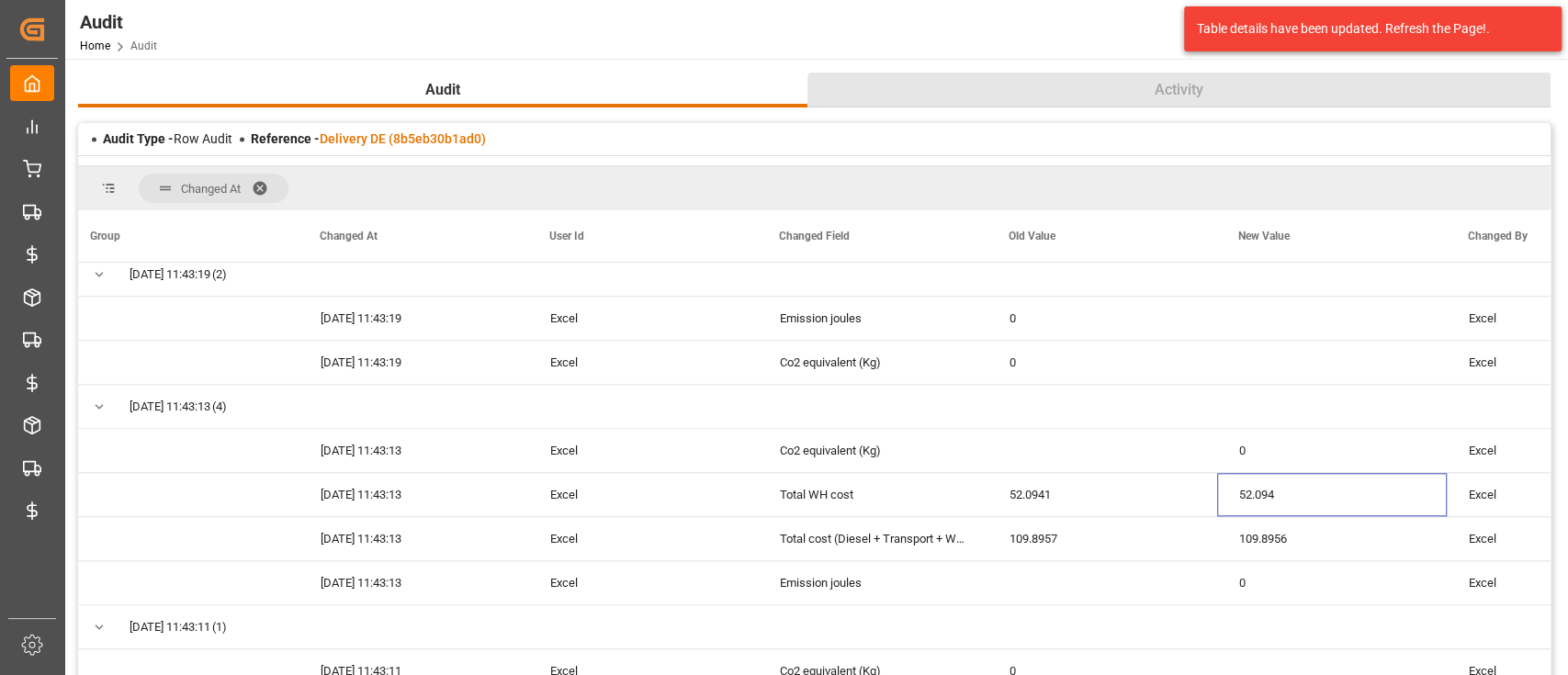
click at [1342, 99] on button "Activity" at bounding box center [1178, 90] width 743 height 35
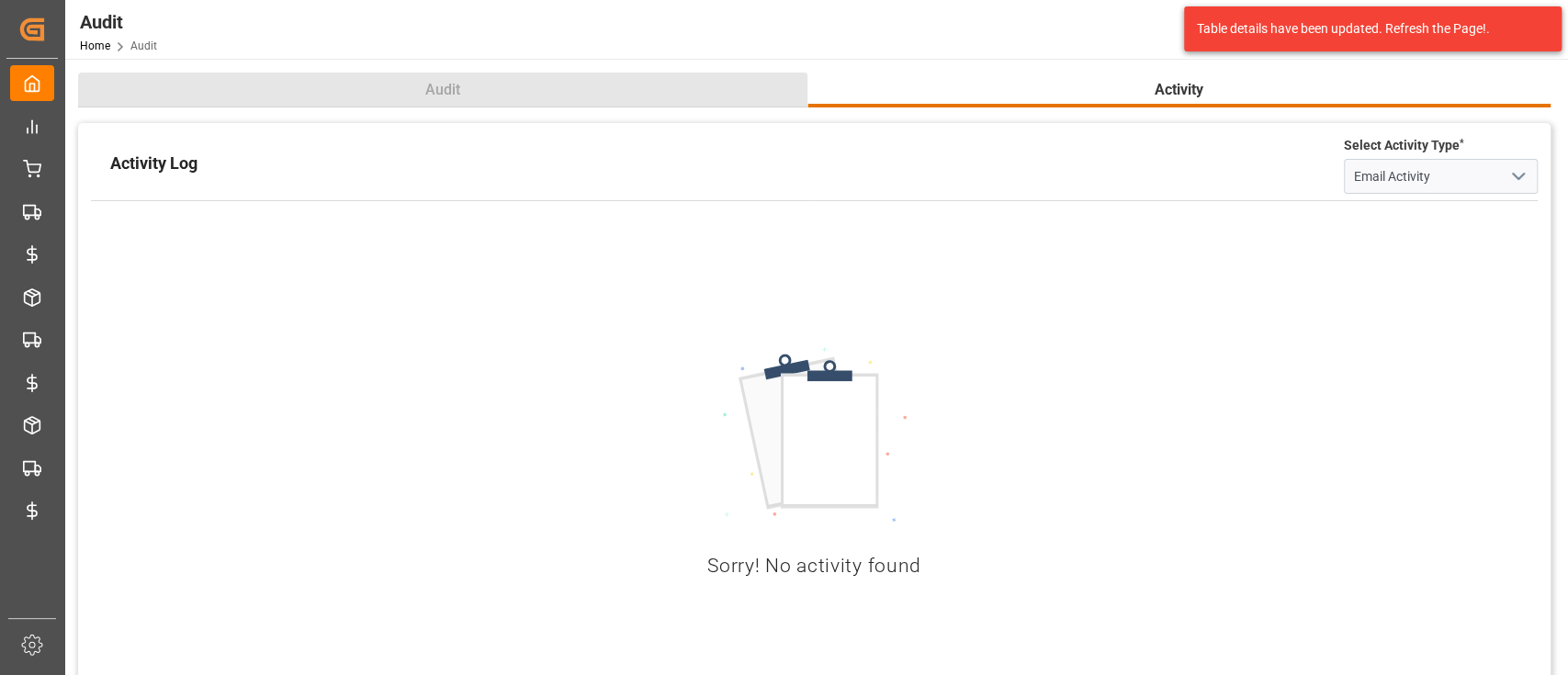
click at [676, 94] on button "Audit" at bounding box center [443, 90] width 729 height 35
